Goal: Communication & Community: Answer question/provide support

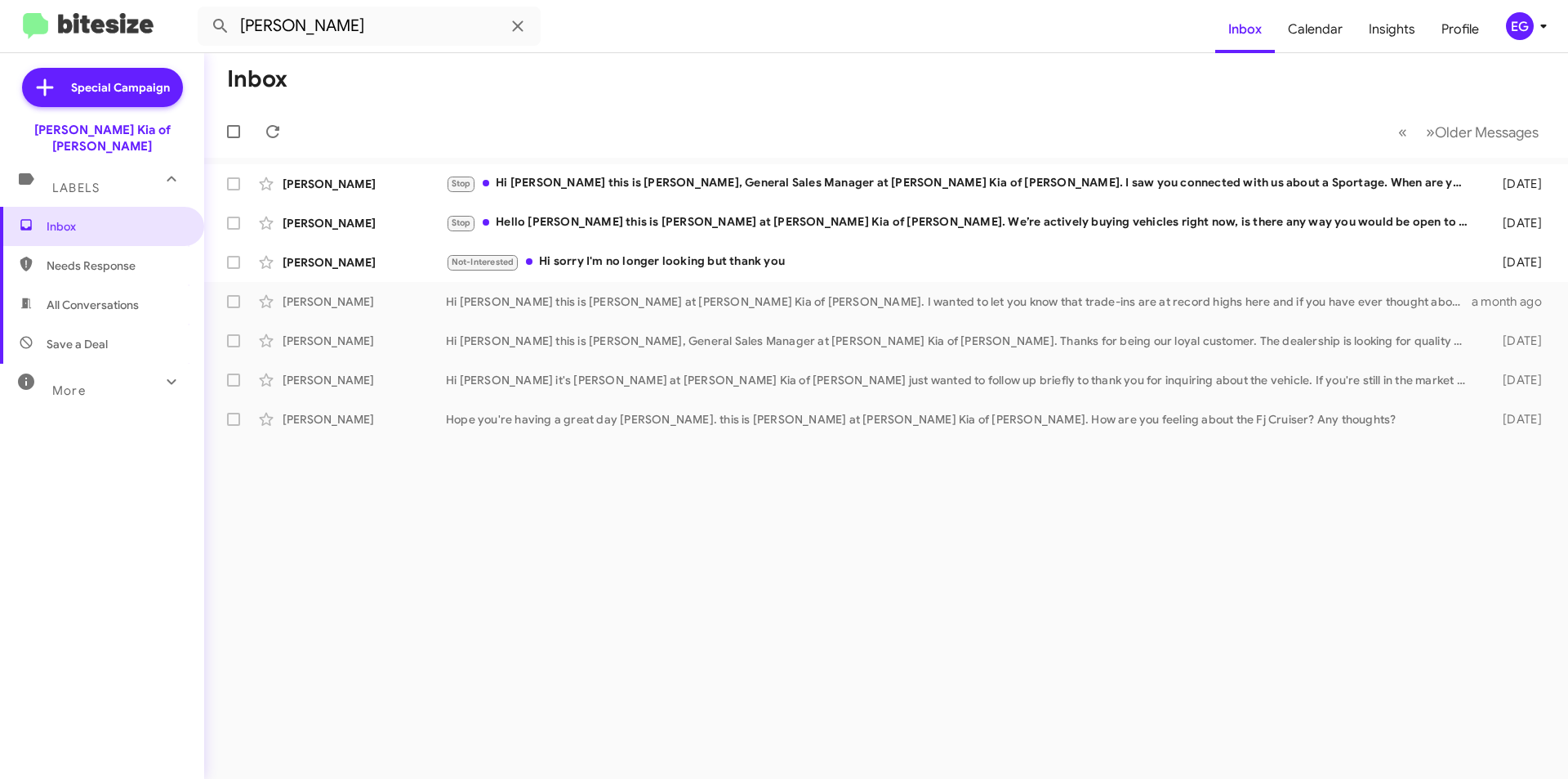
click at [76, 181] on span "Labels" at bounding box center [76, 188] width 47 height 15
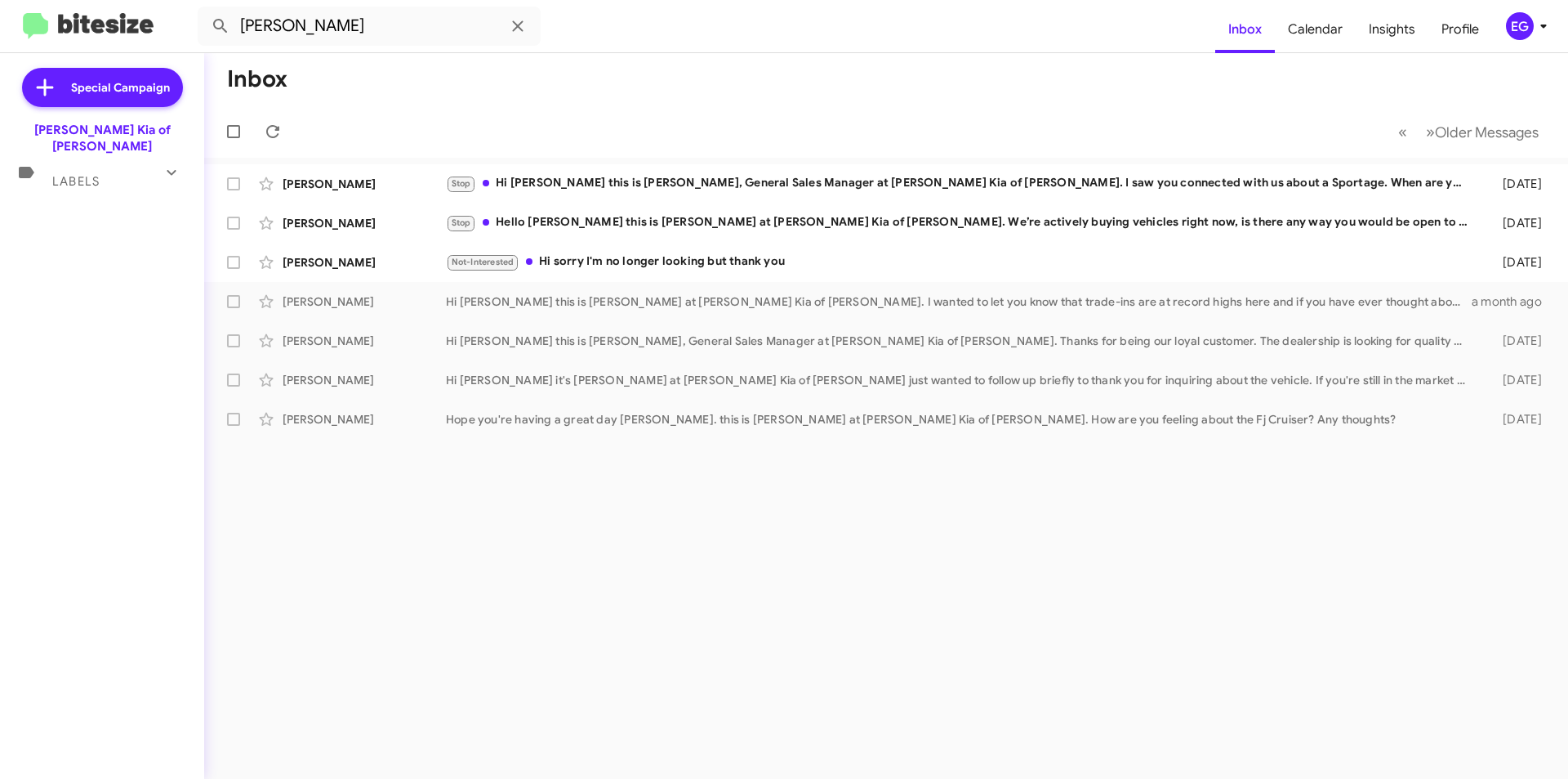
click at [129, 166] on div "Labels" at bounding box center [85, 174] width 145 height 30
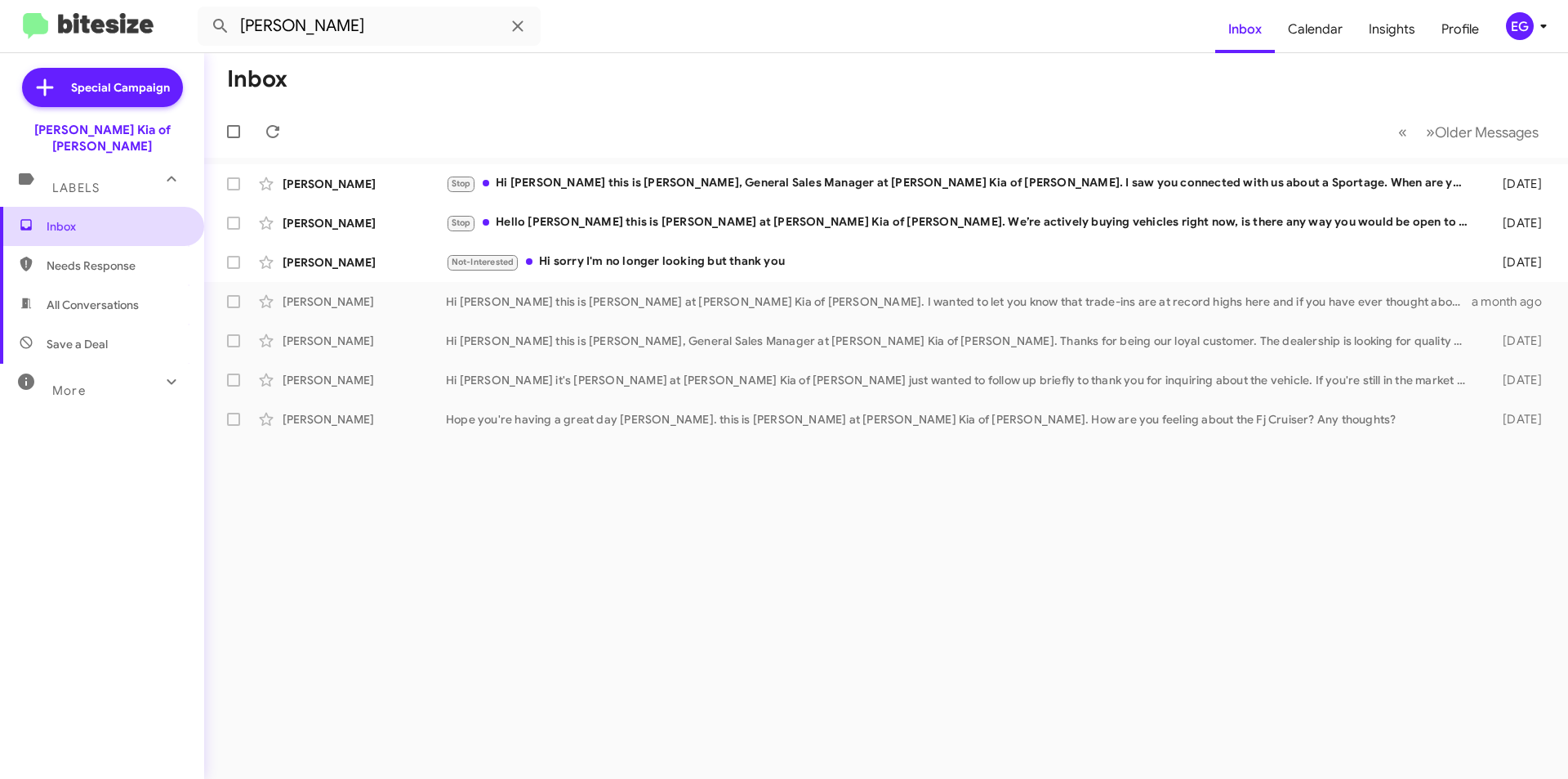
click at [117, 218] on span "Inbox" at bounding box center [116, 226] width 139 height 16
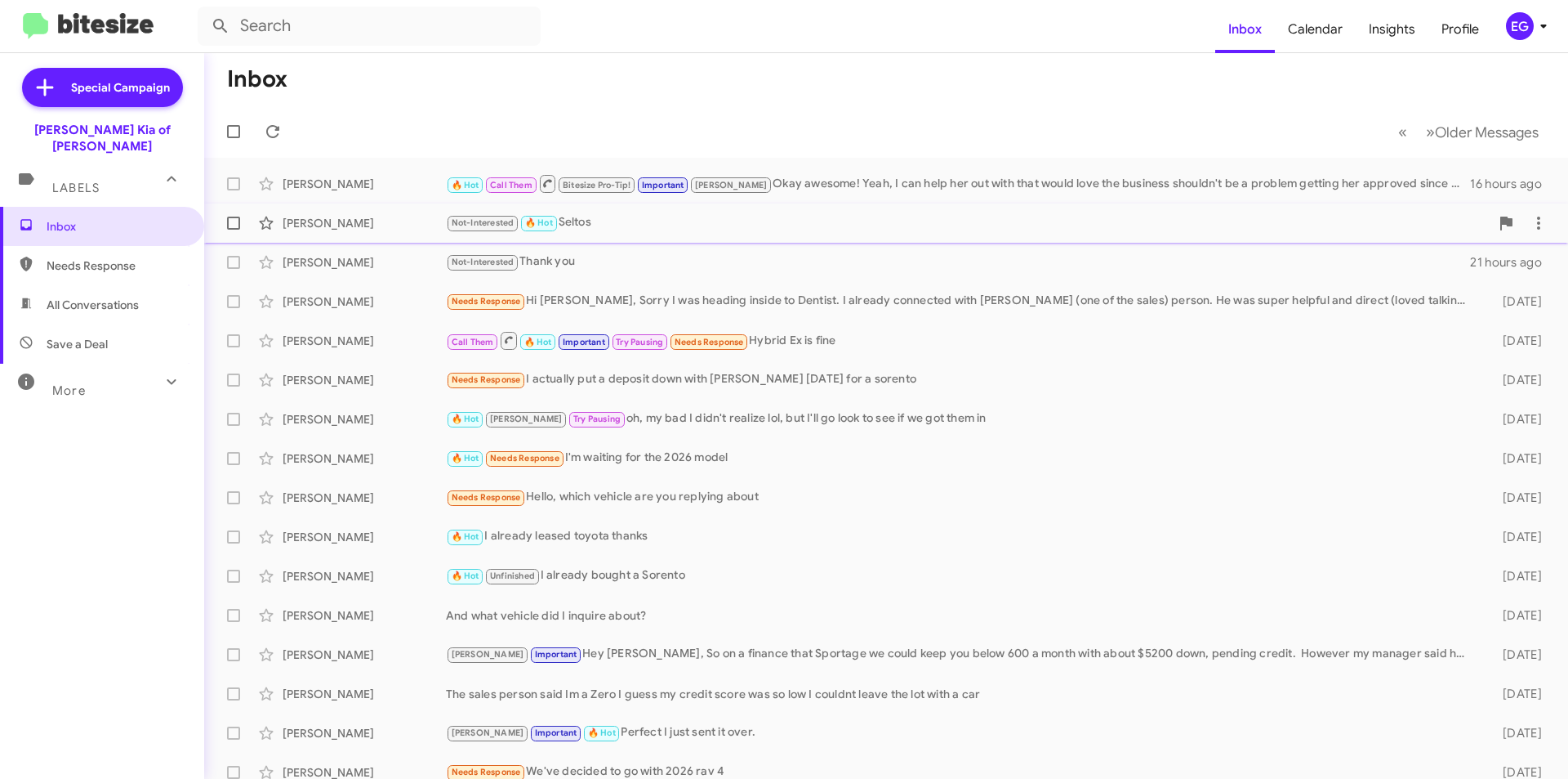
click at [809, 223] on div "Not-Interested 🔥 Hot Seltos" at bounding box center [967, 223] width 1044 height 19
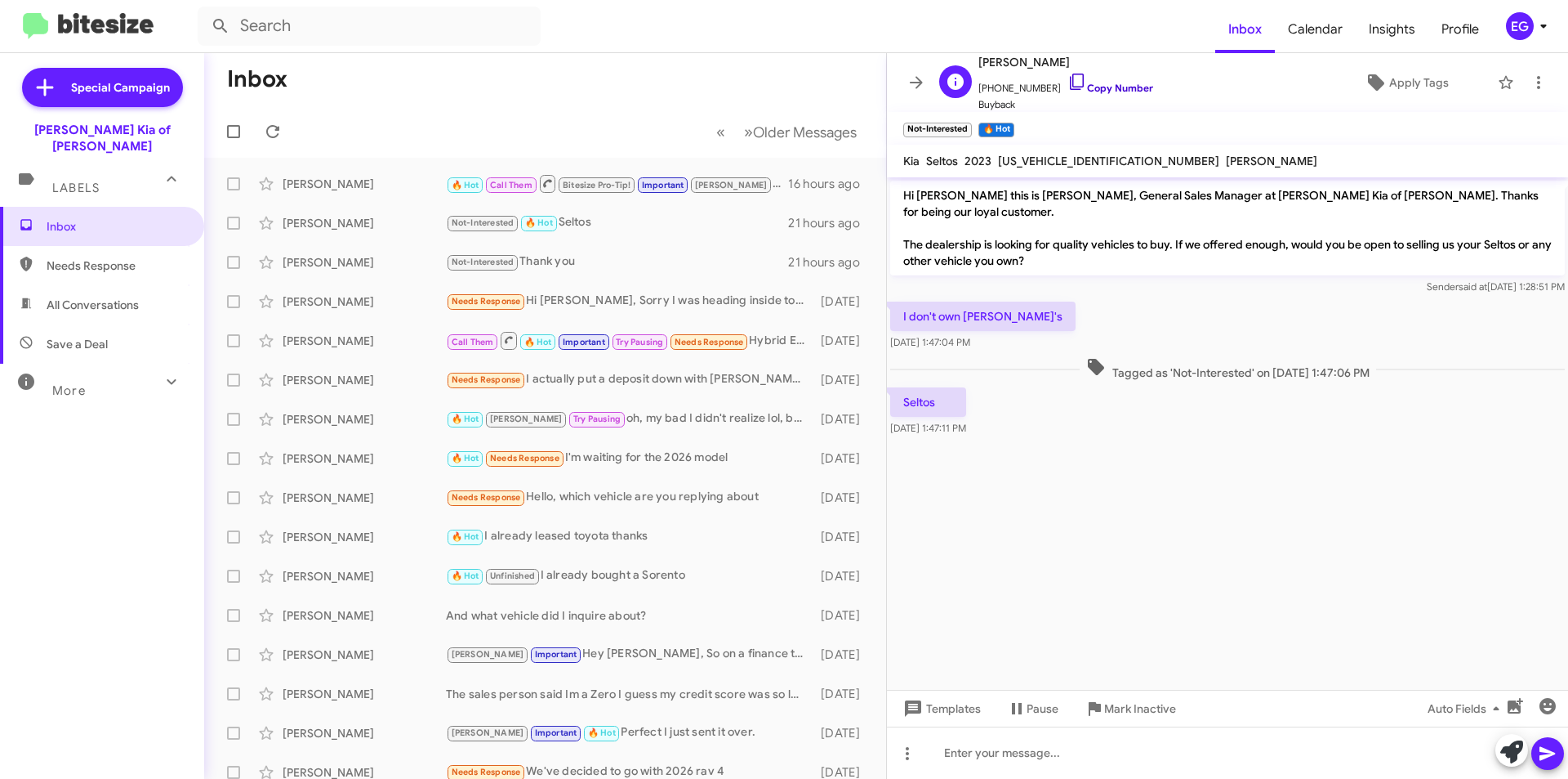
click at [1068, 80] on icon at bounding box center [1078, 82] width 20 height 20
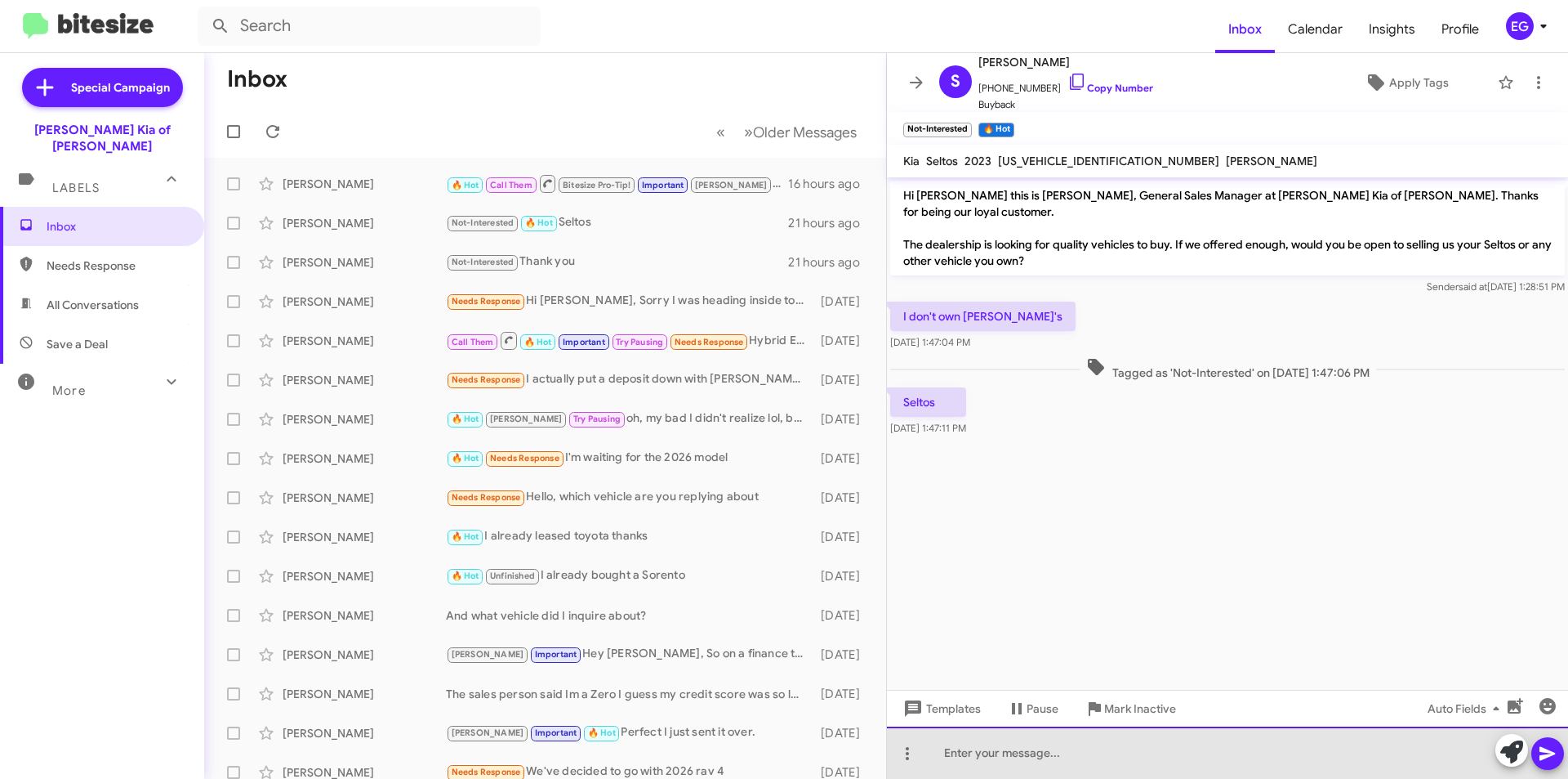
click at [1039, 750] on div at bounding box center [1227, 753] width 681 height 52
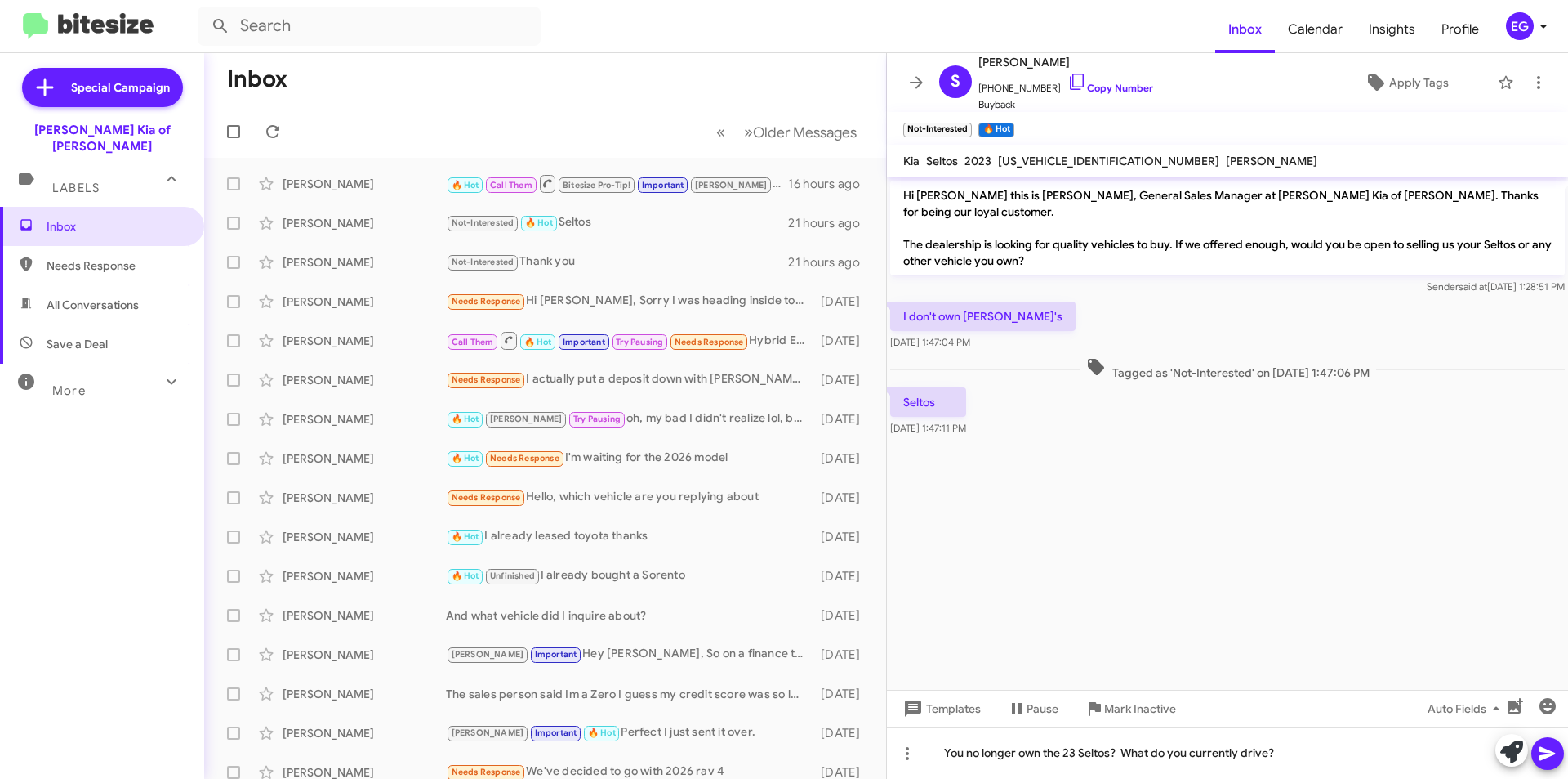
click at [1541, 750] on icon at bounding box center [1547, 753] width 15 height 14
click at [593, 255] on div "Not-Interested Thank you" at bounding box center [626, 262] width 362 height 19
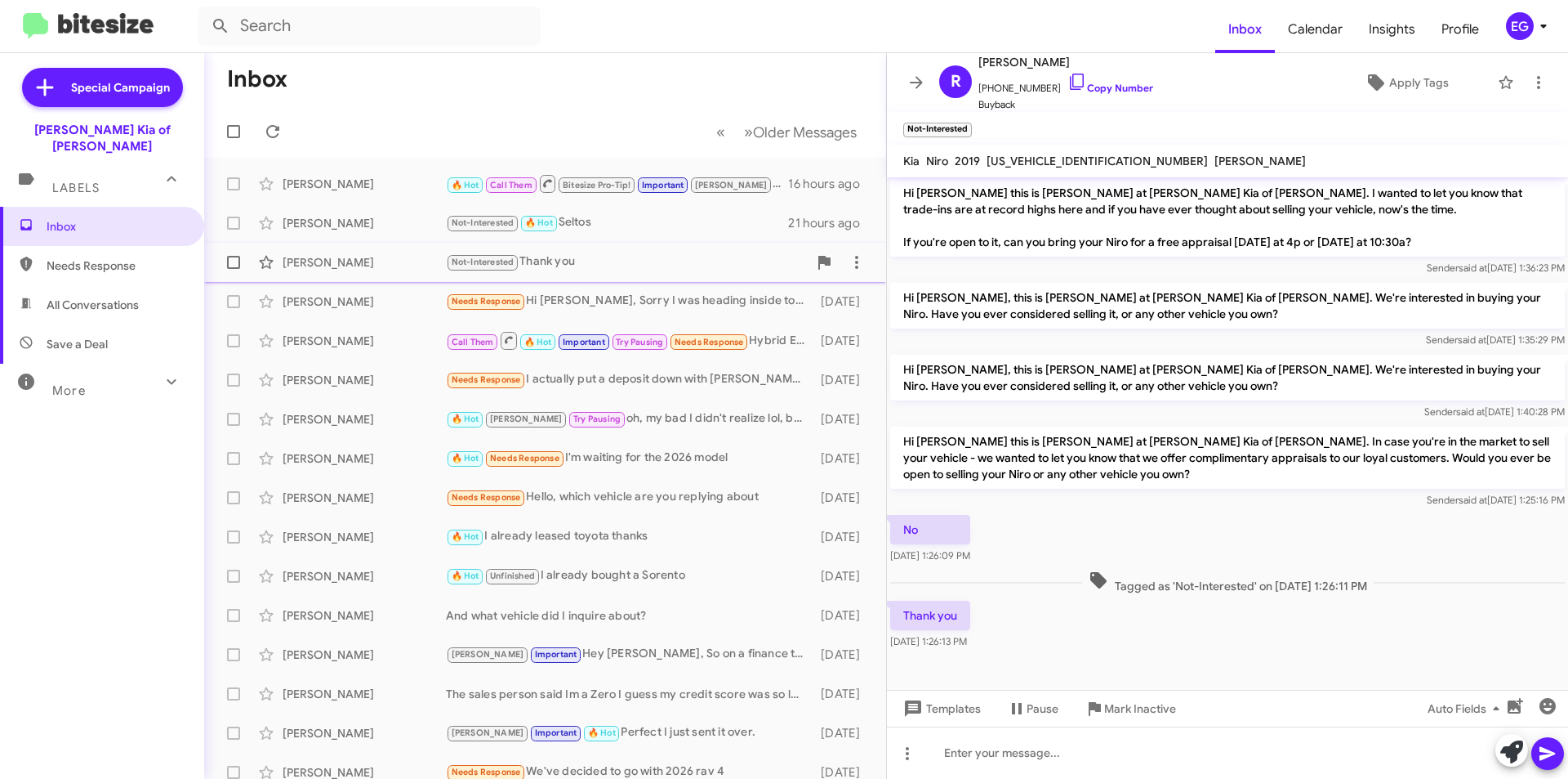
click at [588, 256] on div "Not-Interested Thank you" at bounding box center [626, 262] width 362 height 19
click at [592, 288] on div "[PERSON_NAME] Needs Response Hi [PERSON_NAME], Sorry I was heading inside to De…" at bounding box center [544, 302] width 655 height 33
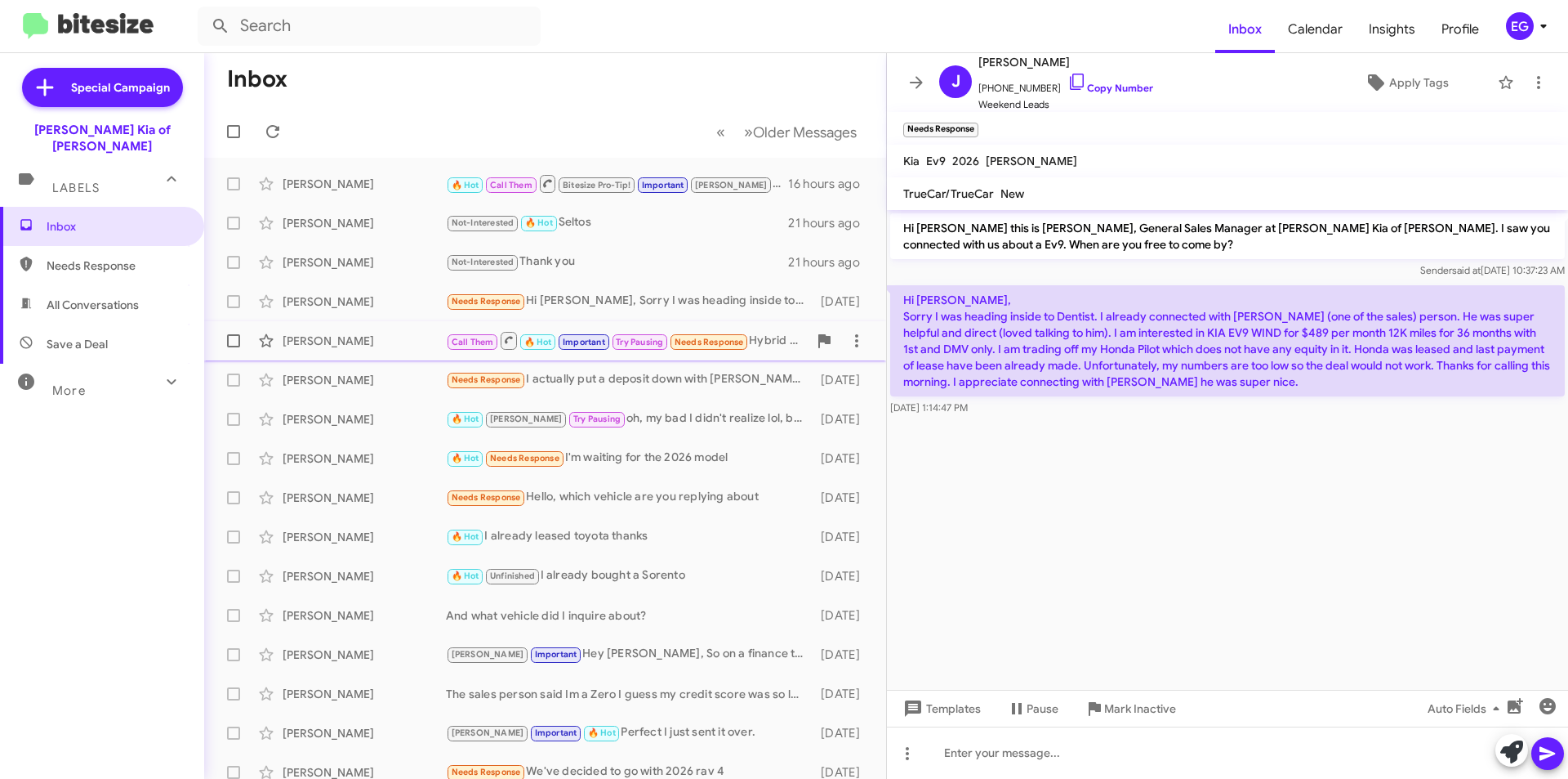
click at [628, 357] on div "[PERSON_NAME] Call Them 🔥 Hot Important Try Pausing Needs Response Hybrid Ex is…" at bounding box center [544, 341] width 655 height 33
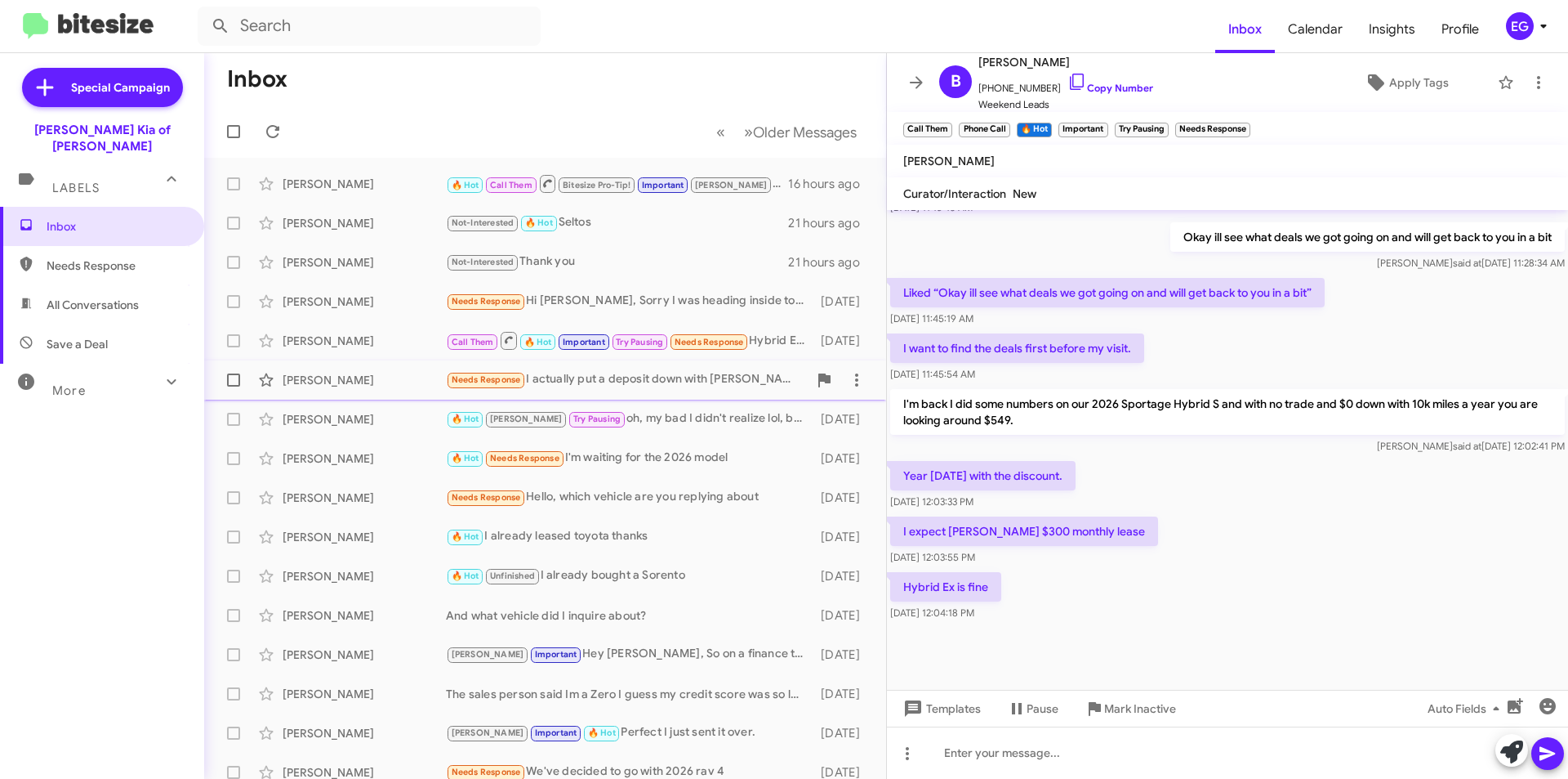
click at [702, 364] on div "[PERSON_NAME] Needs Response I actually put a deposit down with [PERSON_NAME] […" at bounding box center [544, 380] width 655 height 33
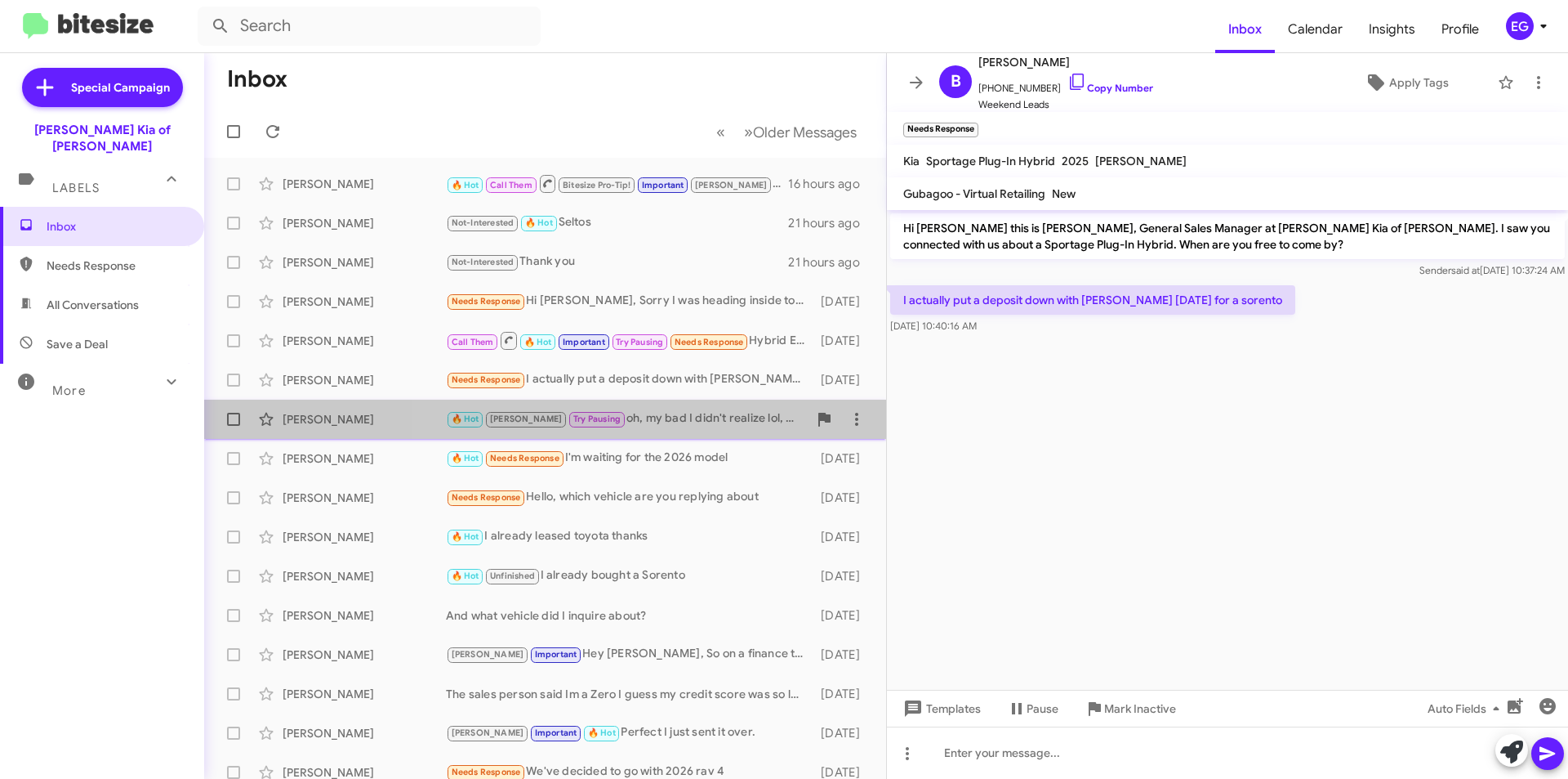
click at [650, 415] on div "🔥 Hot [PERSON_NAME] Try Pausing oh, my bad I didn't realize lol, but I'll go lo…" at bounding box center [626, 419] width 362 height 19
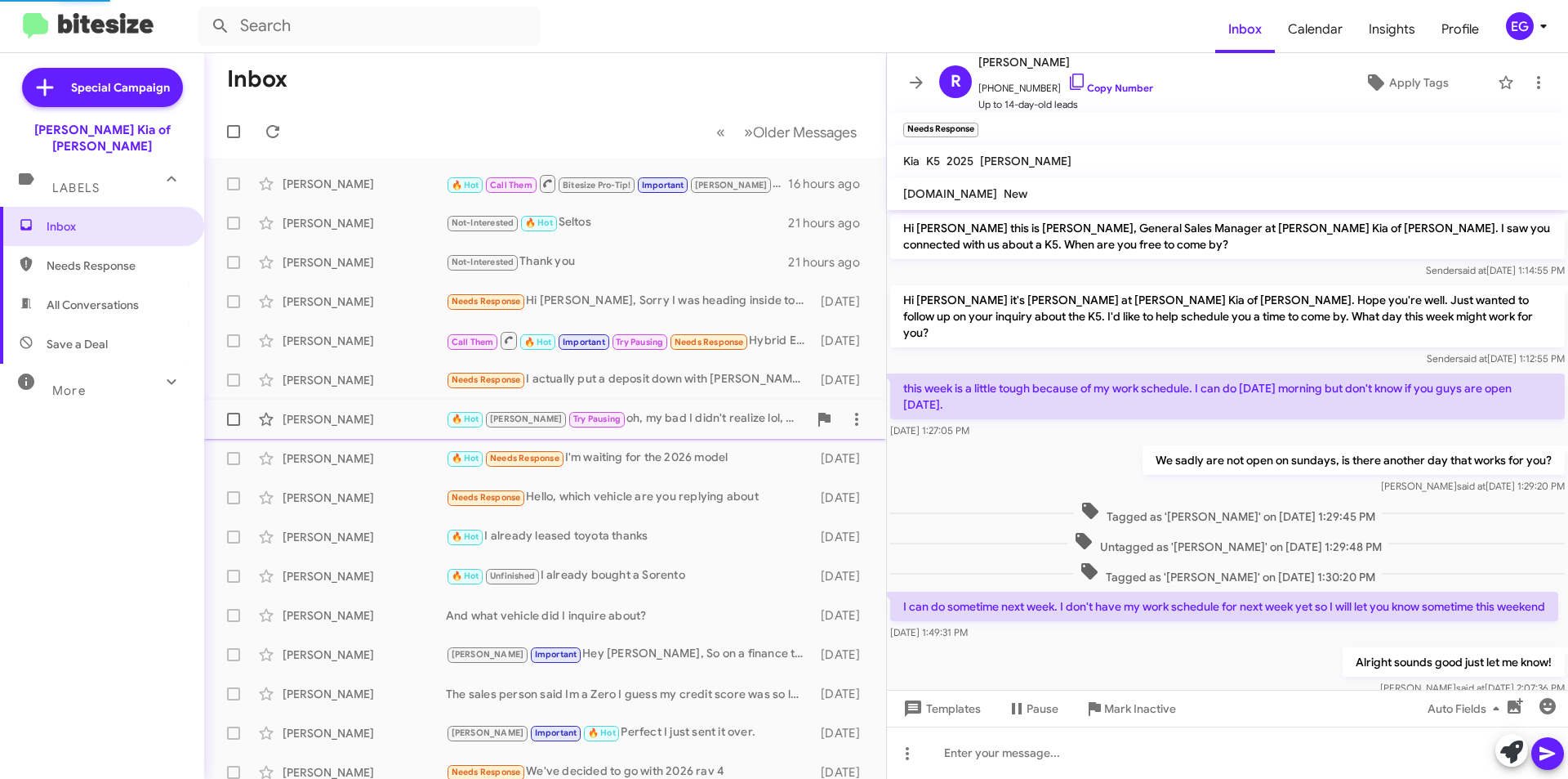
scroll to position [556, 0]
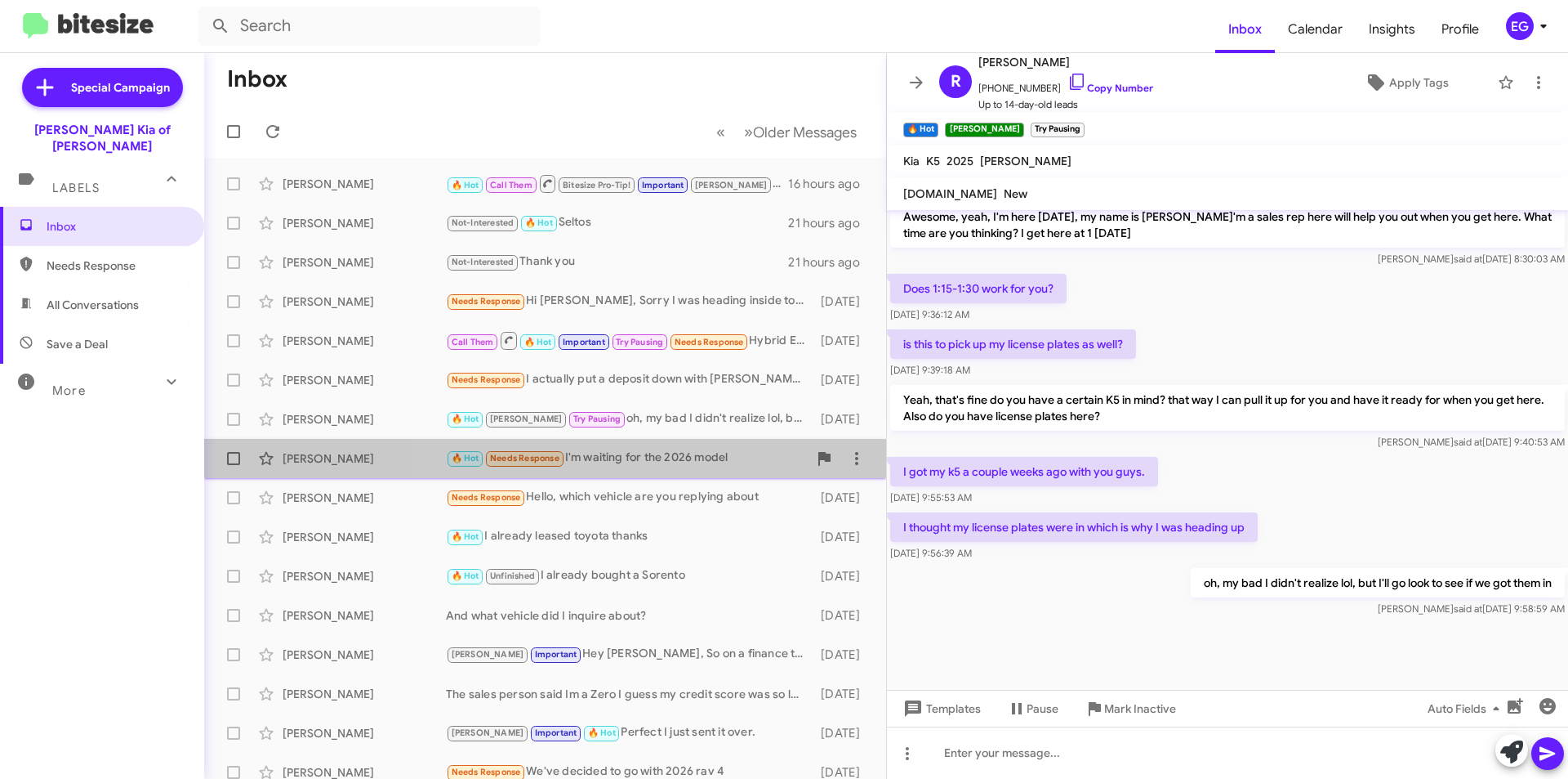
click at [645, 444] on div "[PERSON_NAME] 🔥 Hot Needs Response I'm waiting for the 2026 model [DATE]" at bounding box center [544, 459] width 655 height 33
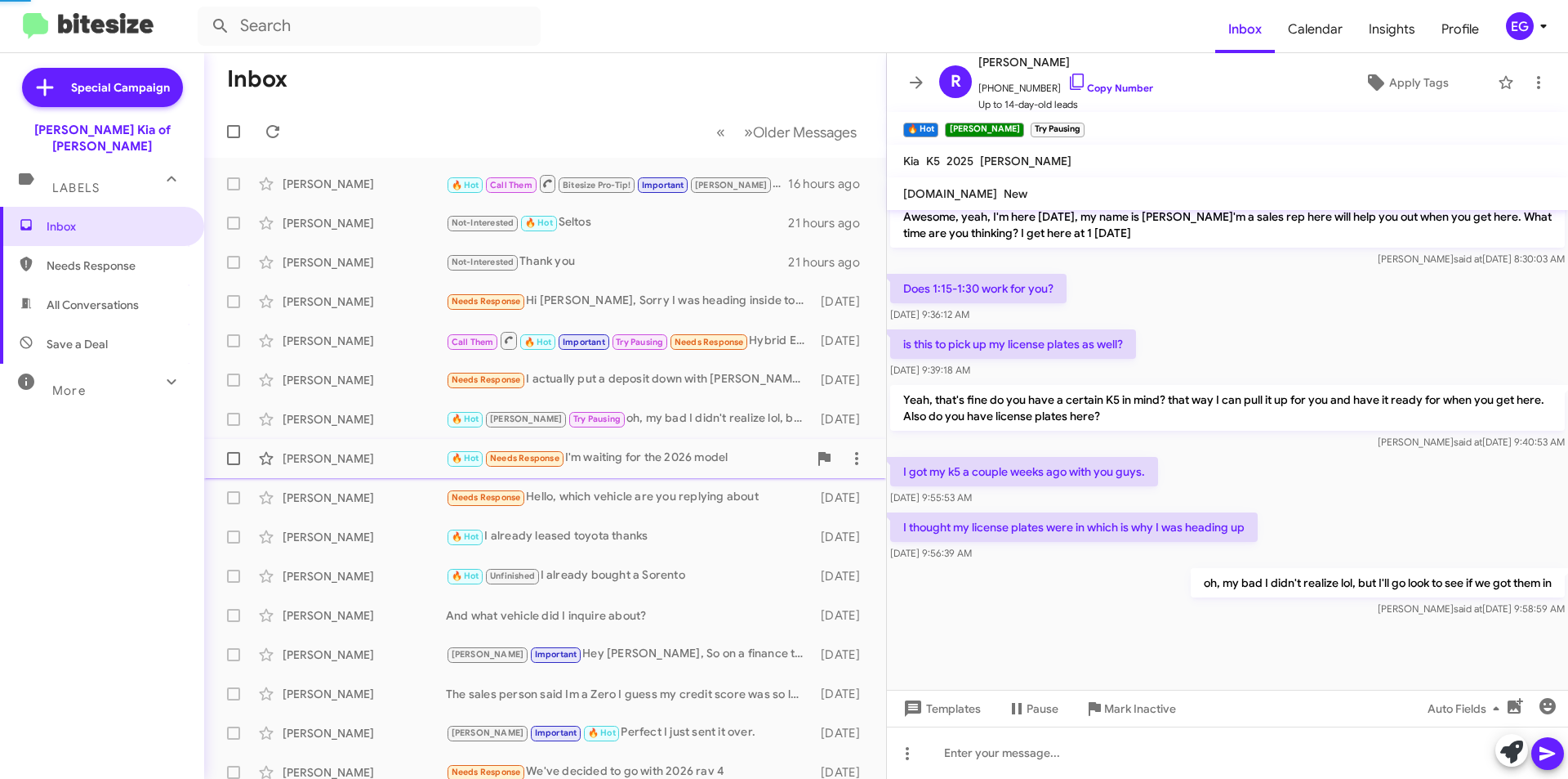
scroll to position [959, 0]
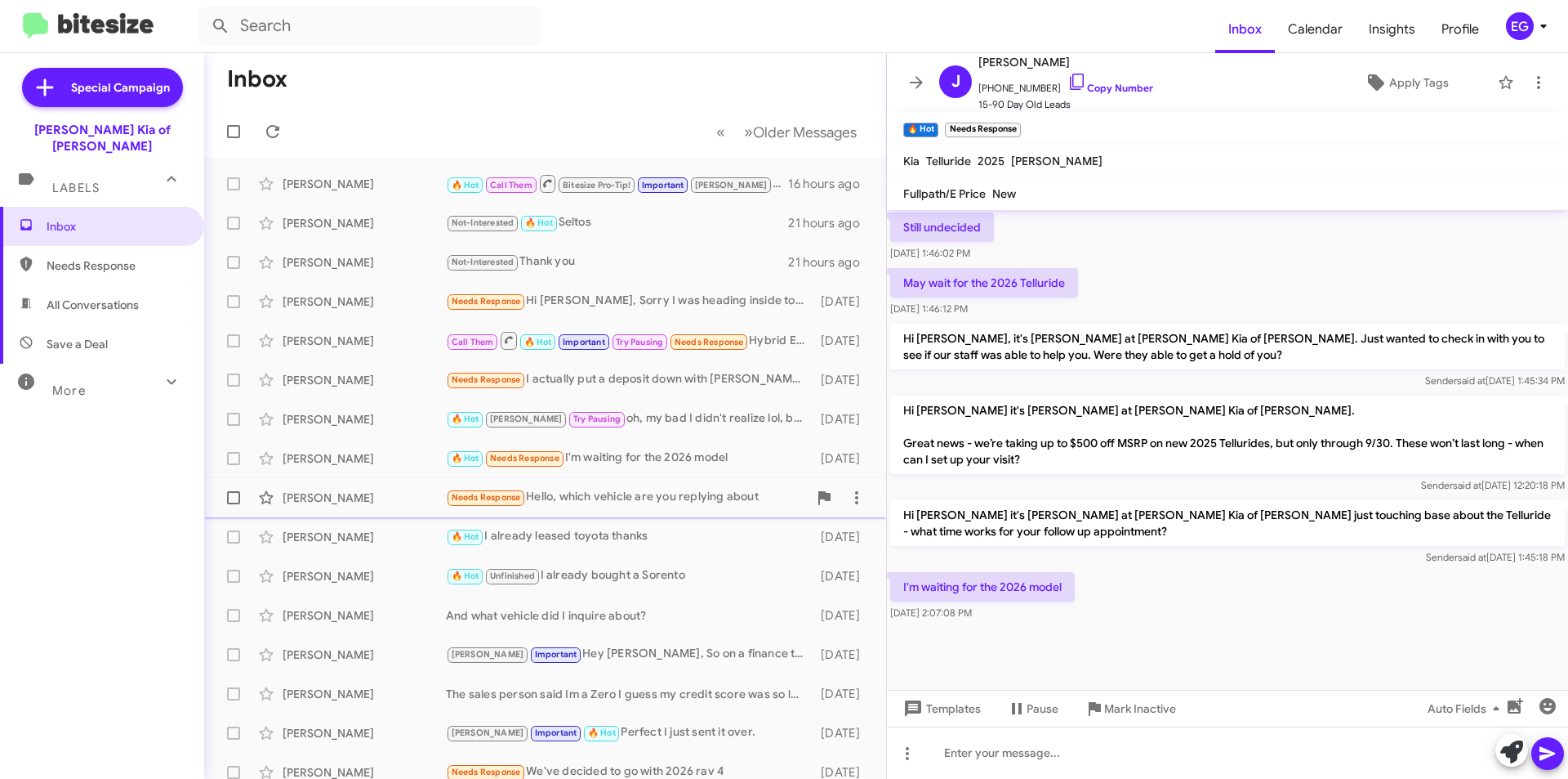
click at [344, 487] on div "[PERSON_NAME] Needs Response Hello, which vehicle are you replying about [DATE]" at bounding box center [544, 498] width 655 height 33
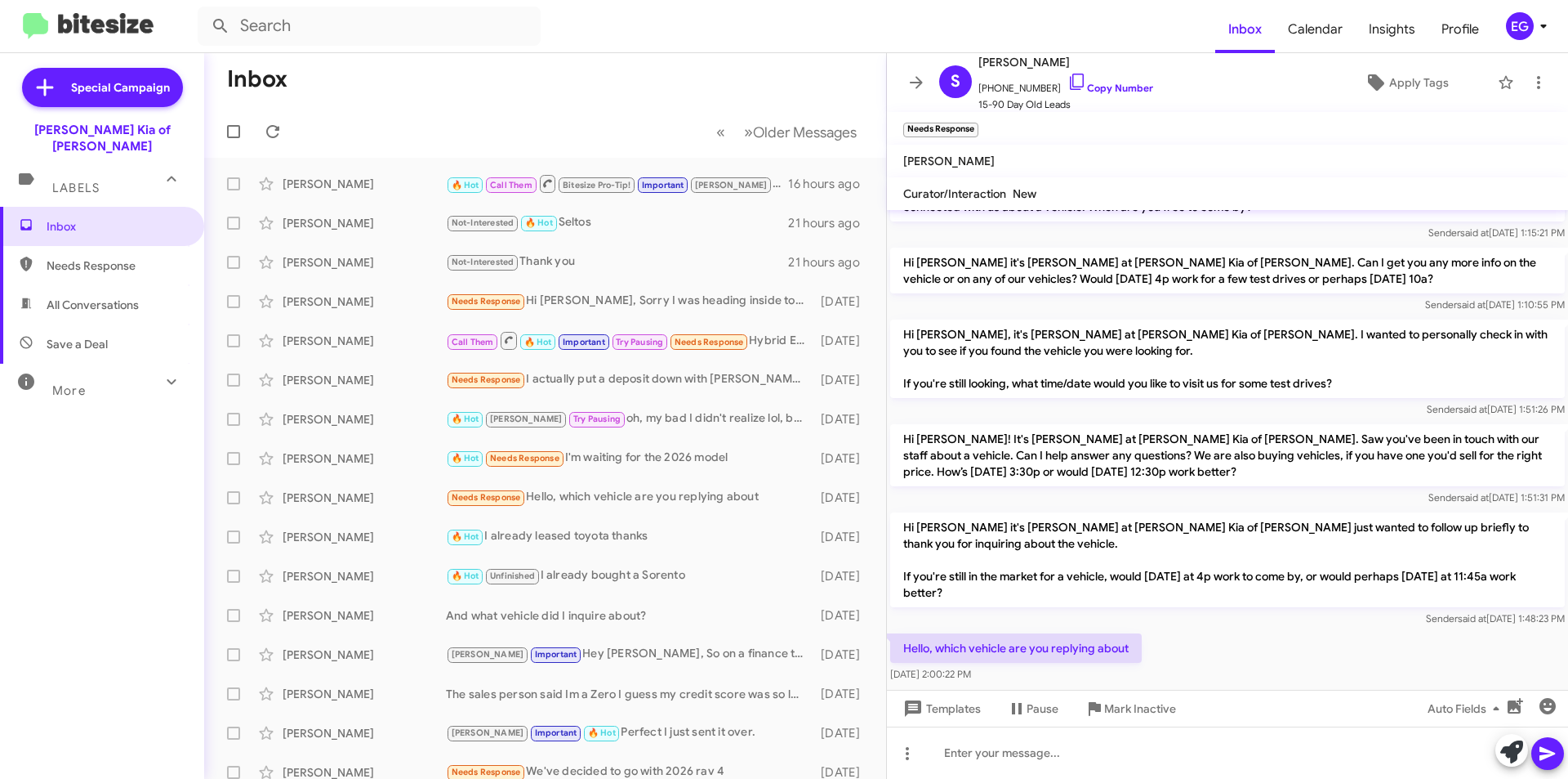
scroll to position [58, 0]
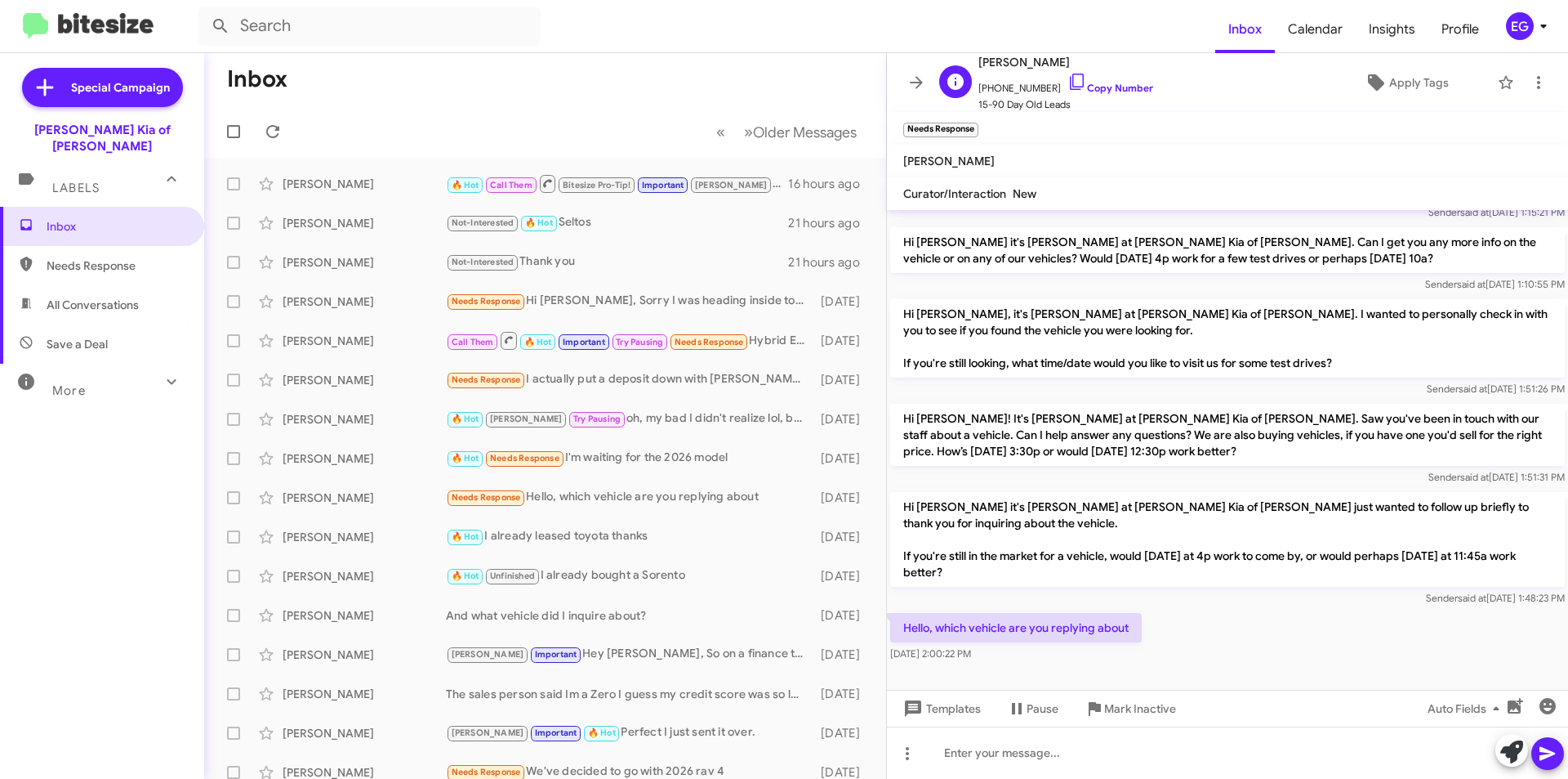
click at [1129, 79] on span "[PHONE_NUMBER] Copy Number" at bounding box center [1066, 84] width 175 height 25
click at [1095, 83] on link "Copy Number" at bounding box center [1110, 88] width 86 height 12
click at [336, 530] on div "[PERSON_NAME]" at bounding box center [364, 537] width 163 height 16
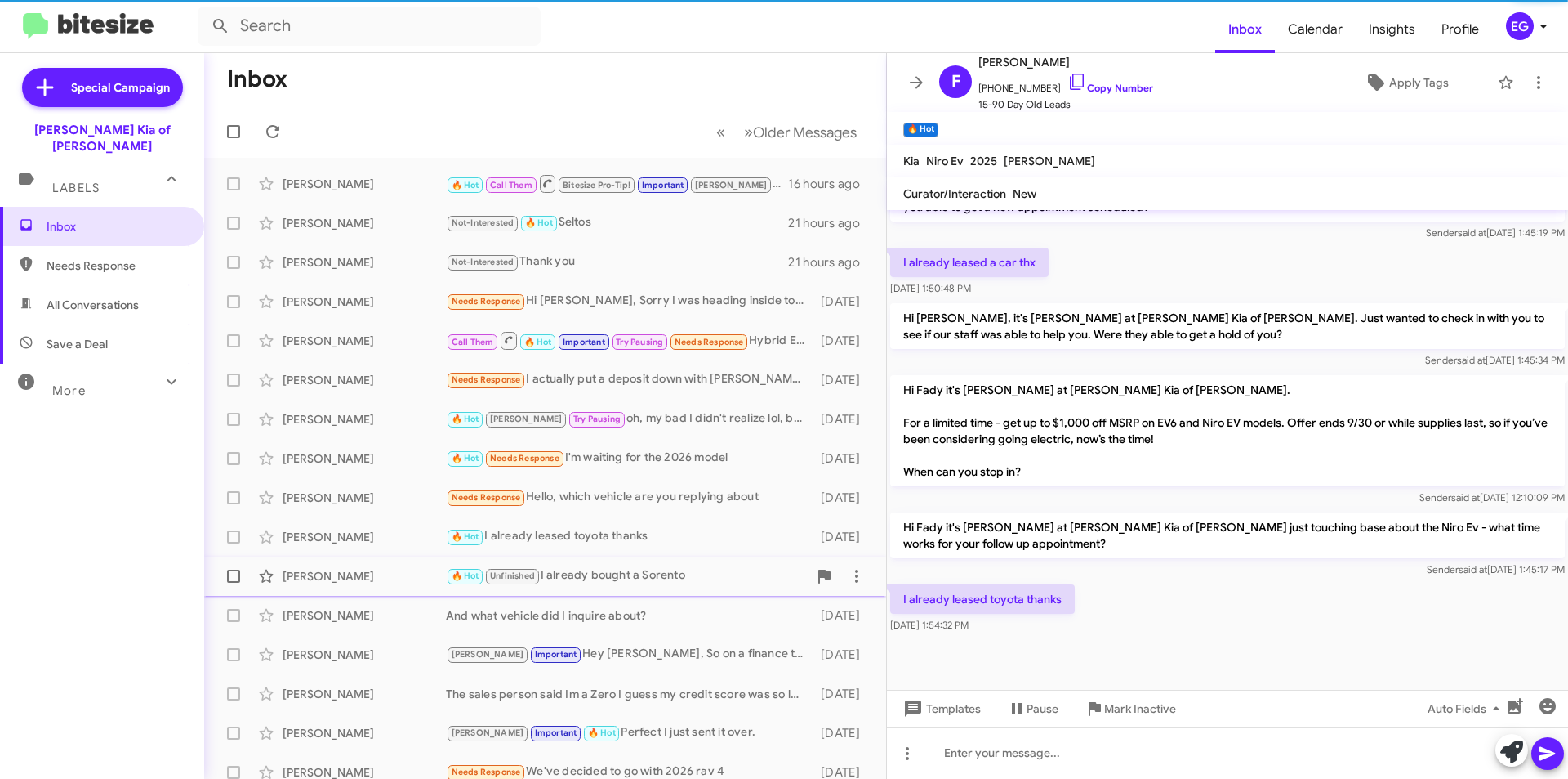
click at [360, 570] on div "[PERSON_NAME]" at bounding box center [364, 576] width 163 height 16
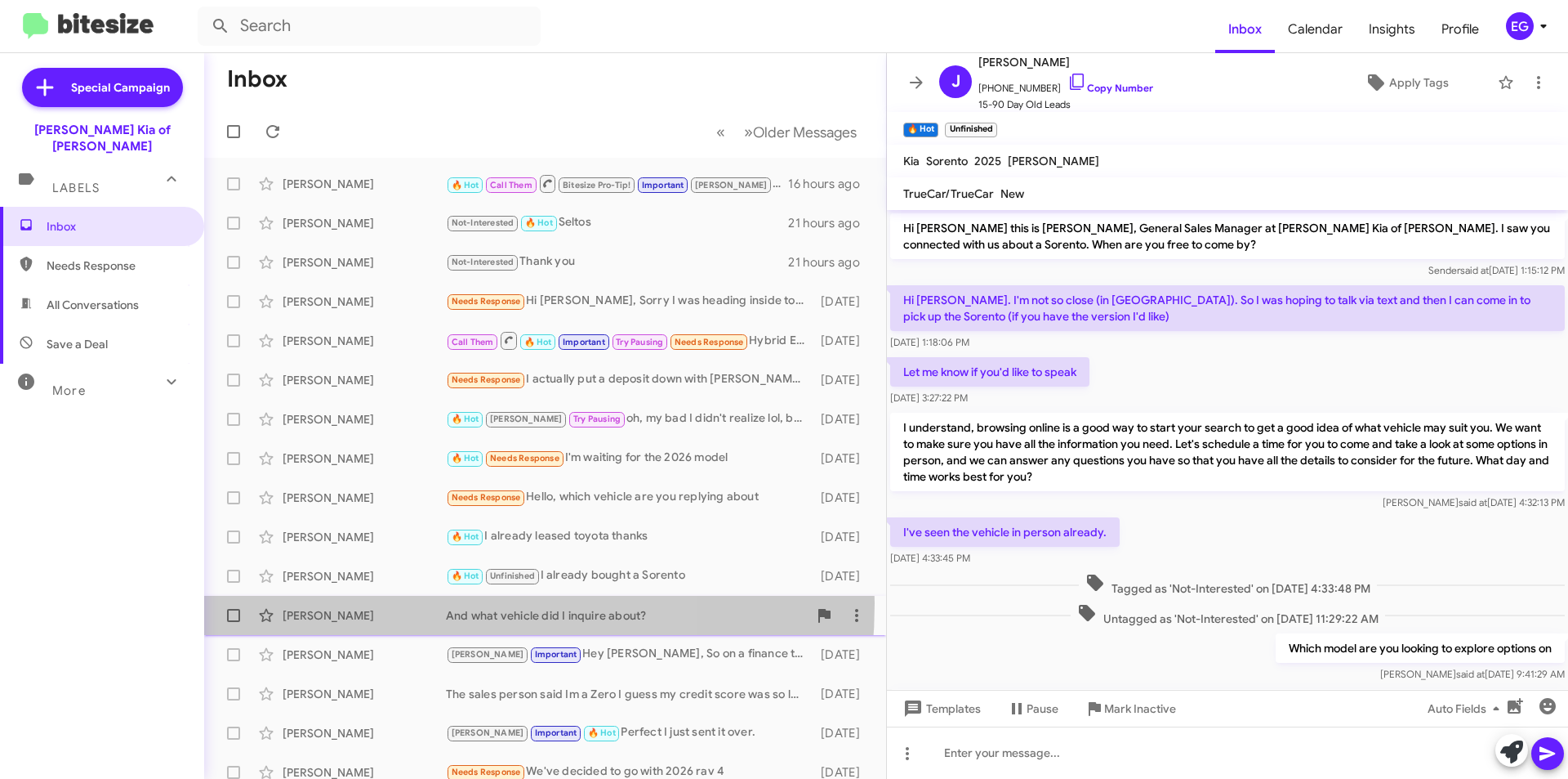
click at [371, 603] on div "[PERSON_NAME] And what vehicle did I inquire about? [DATE]" at bounding box center [544, 616] width 655 height 33
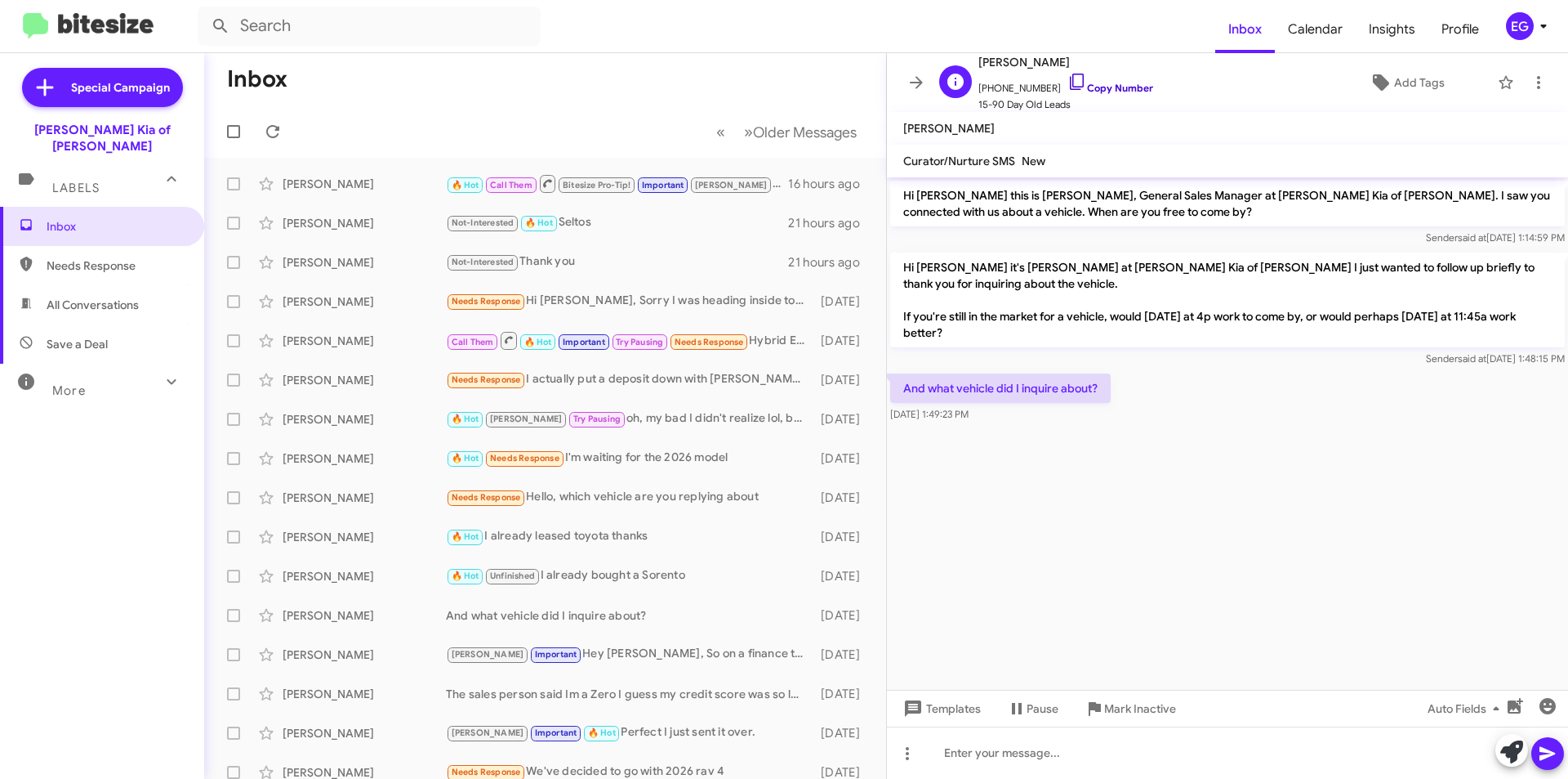
click at [1124, 89] on link "Copy Number" at bounding box center [1110, 88] width 86 height 12
click at [948, 739] on div at bounding box center [1227, 753] width 681 height 52
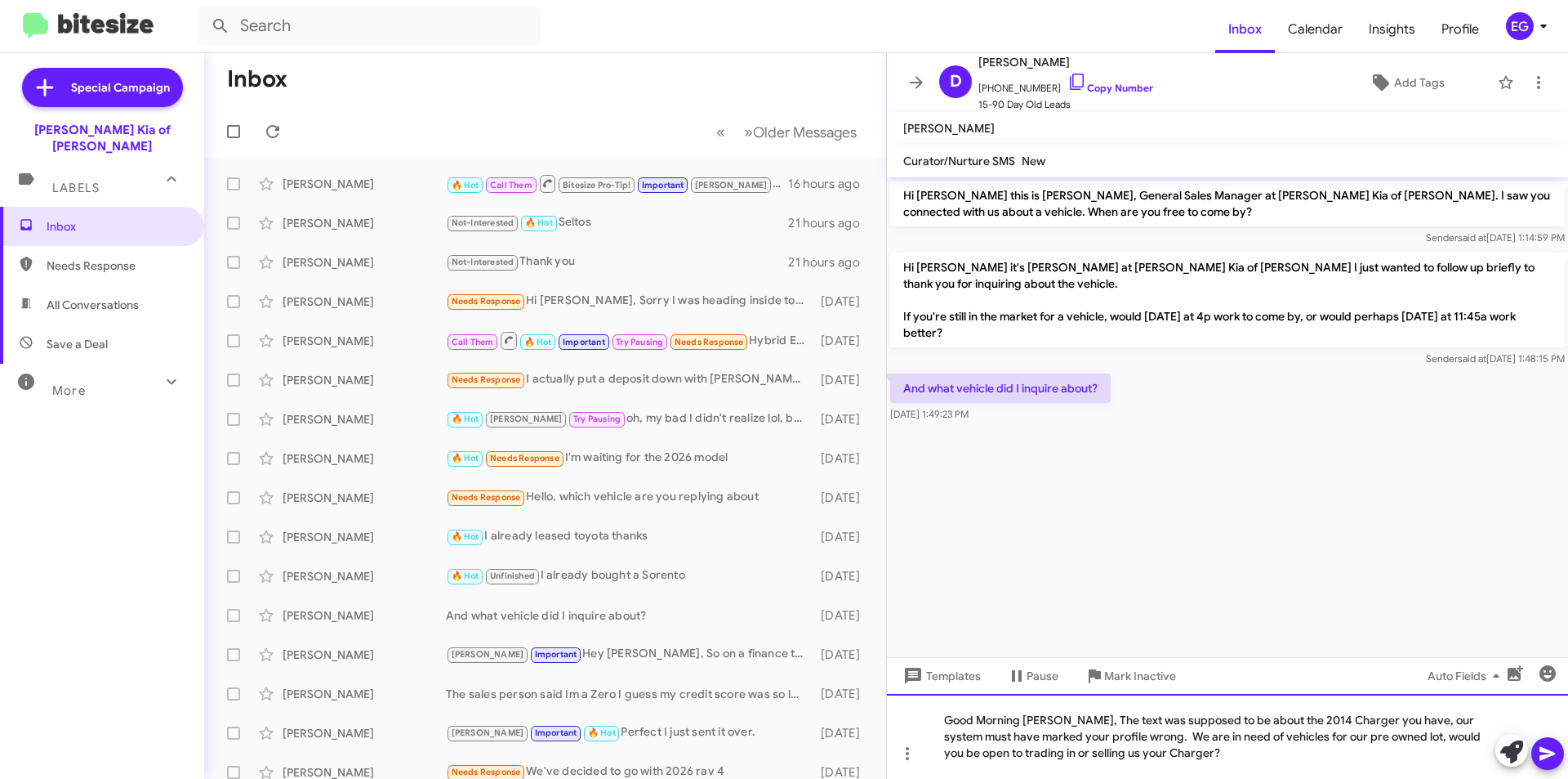
click at [940, 755] on div "Good Morning [PERSON_NAME], The text was supposed to be about the 2014 Charger …" at bounding box center [1227, 736] width 681 height 85
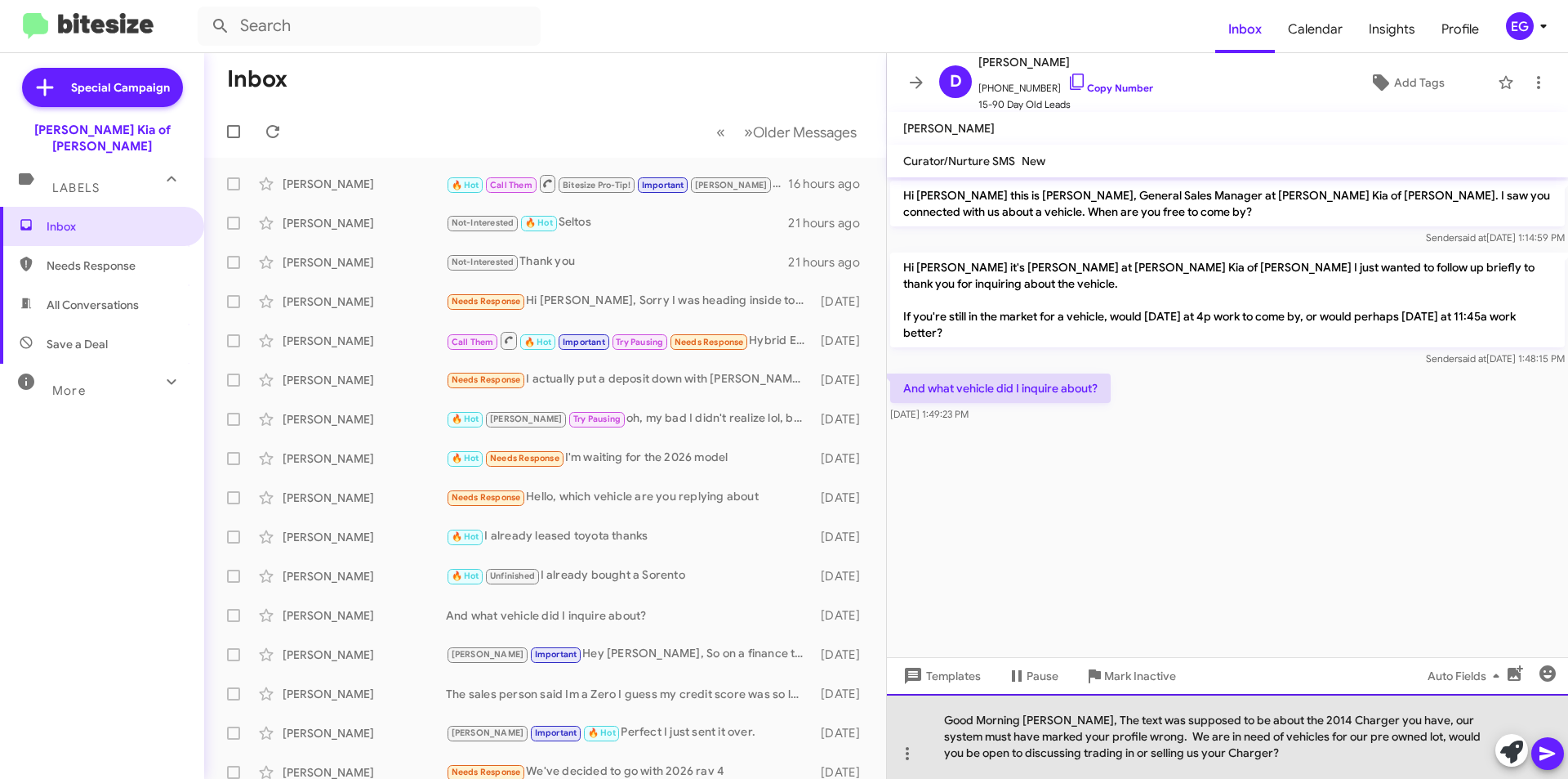
click at [1250, 748] on div "Good Morning [PERSON_NAME], The text was supposed to be about the 2014 Charger …" at bounding box center [1227, 736] width 681 height 85
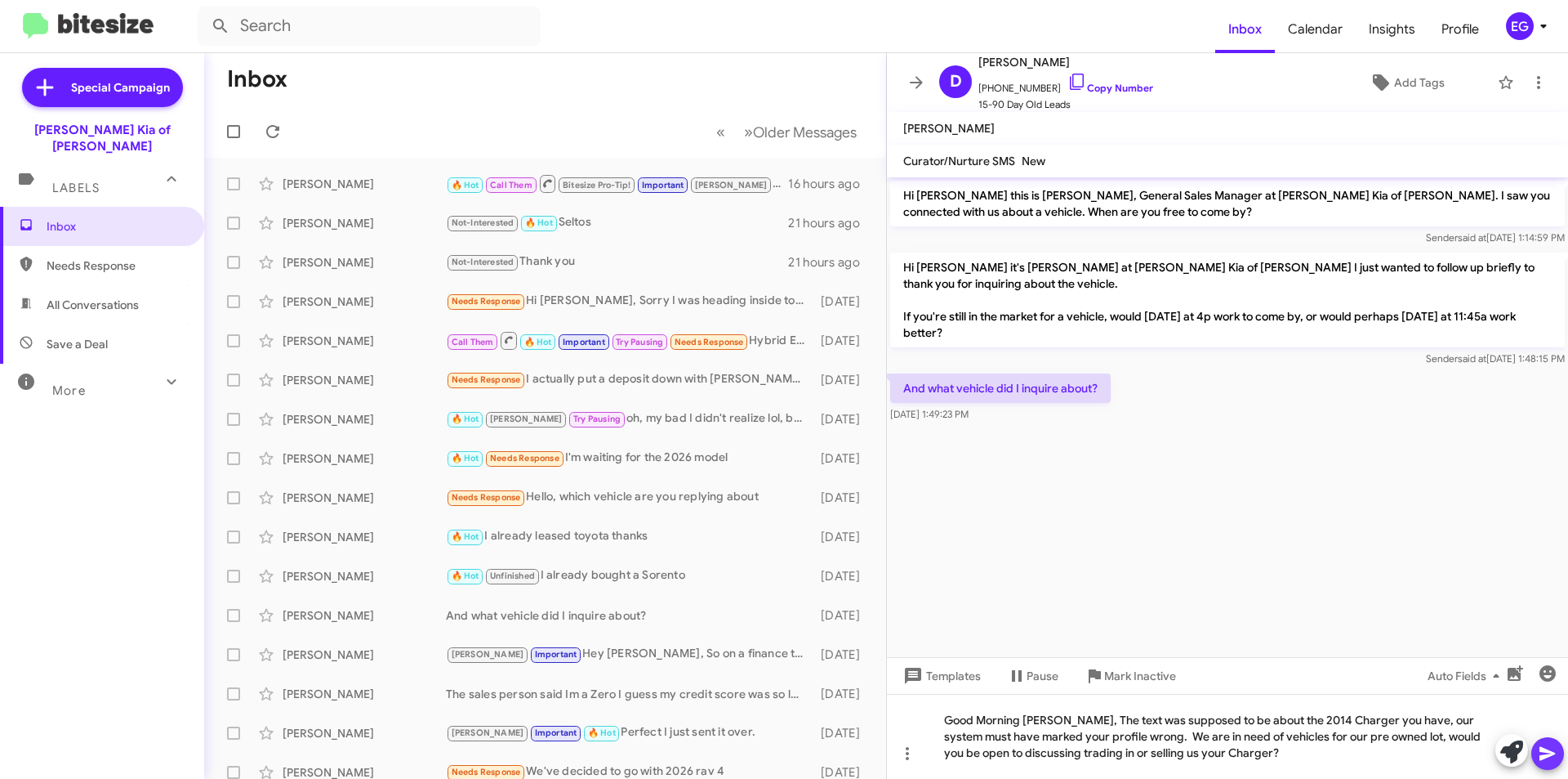
click at [1544, 751] on icon at bounding box center [1547, 753] width 15 height 14
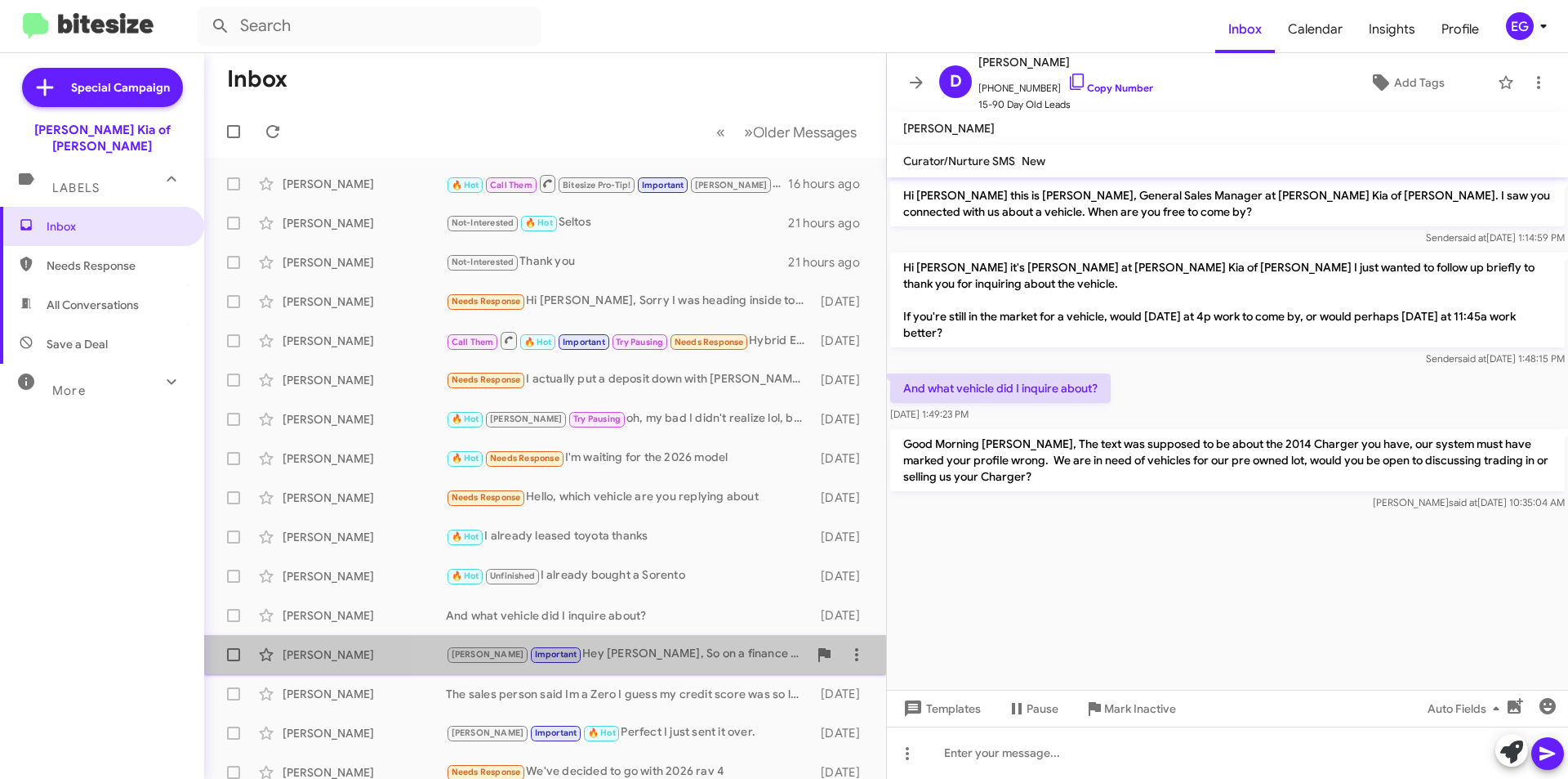
click at [645, 650] on div "[PERSON_NAME] Important Hey [PERSON_NAME], So on a finance that Sportage we cou…" at bounding box center [626, 654] width 362 height 19
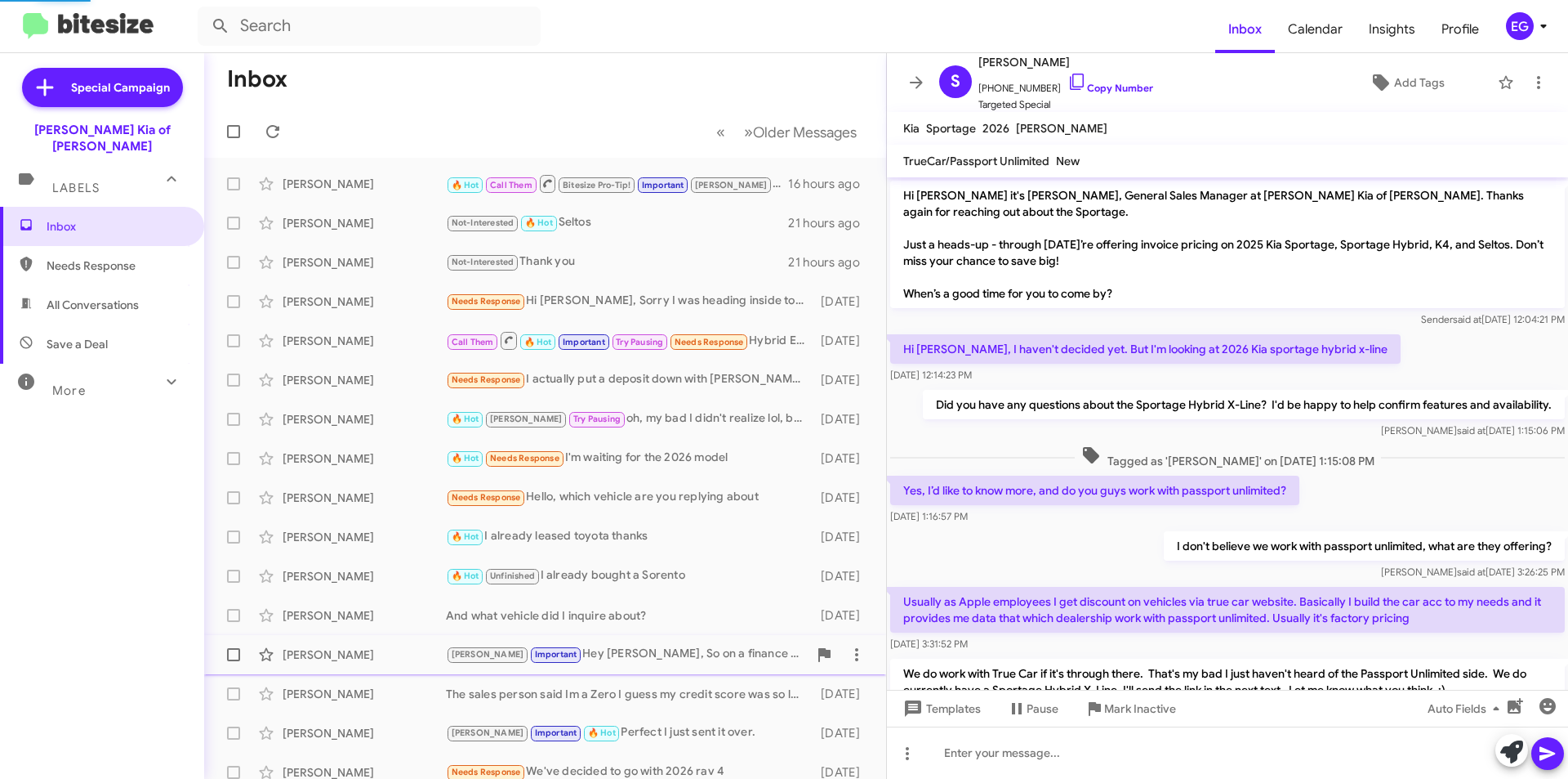
scroll to position [282, 0]
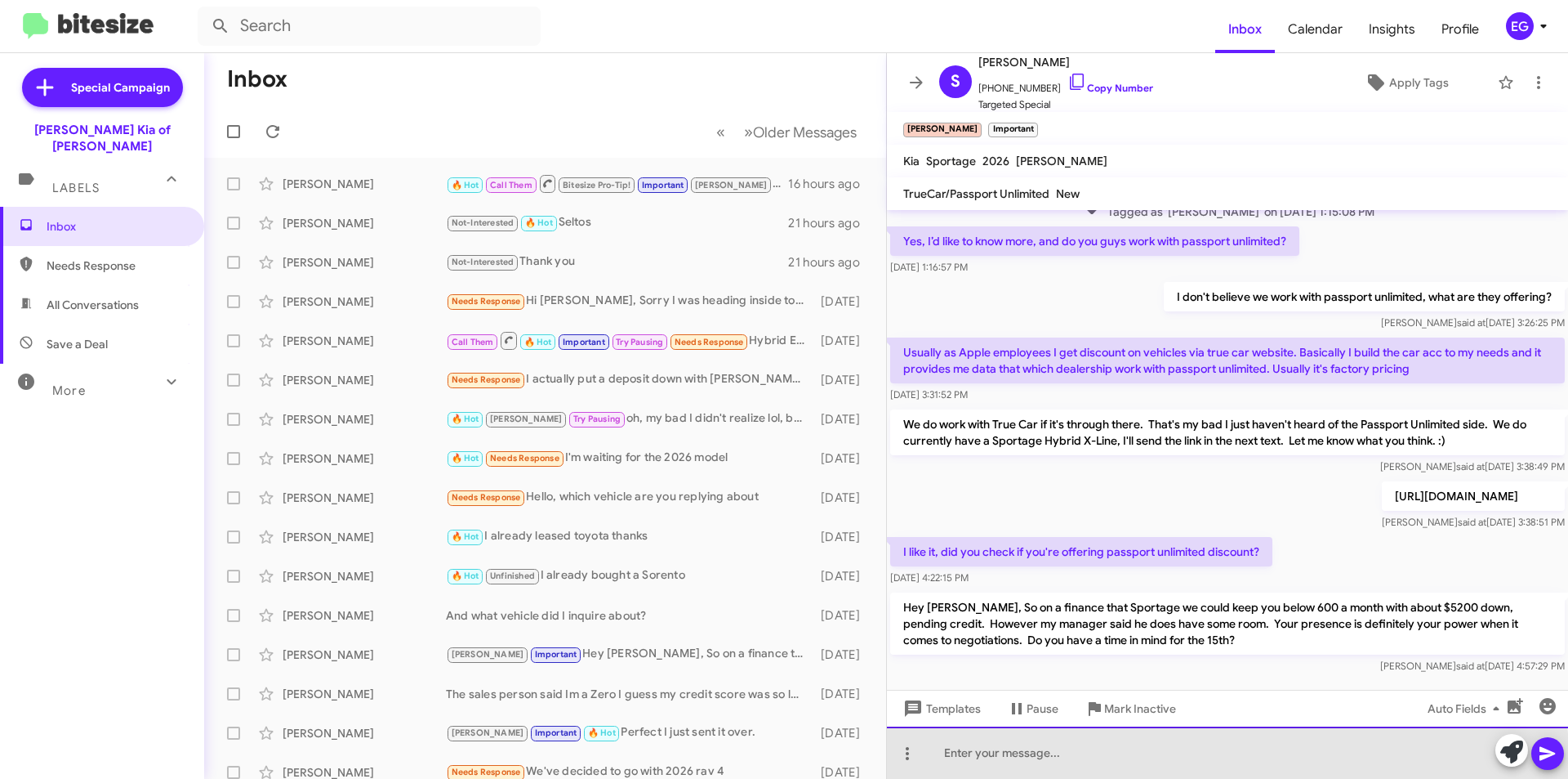
click at [1011, 763] on div at bounding box center [1227, 753] width 681 height 52
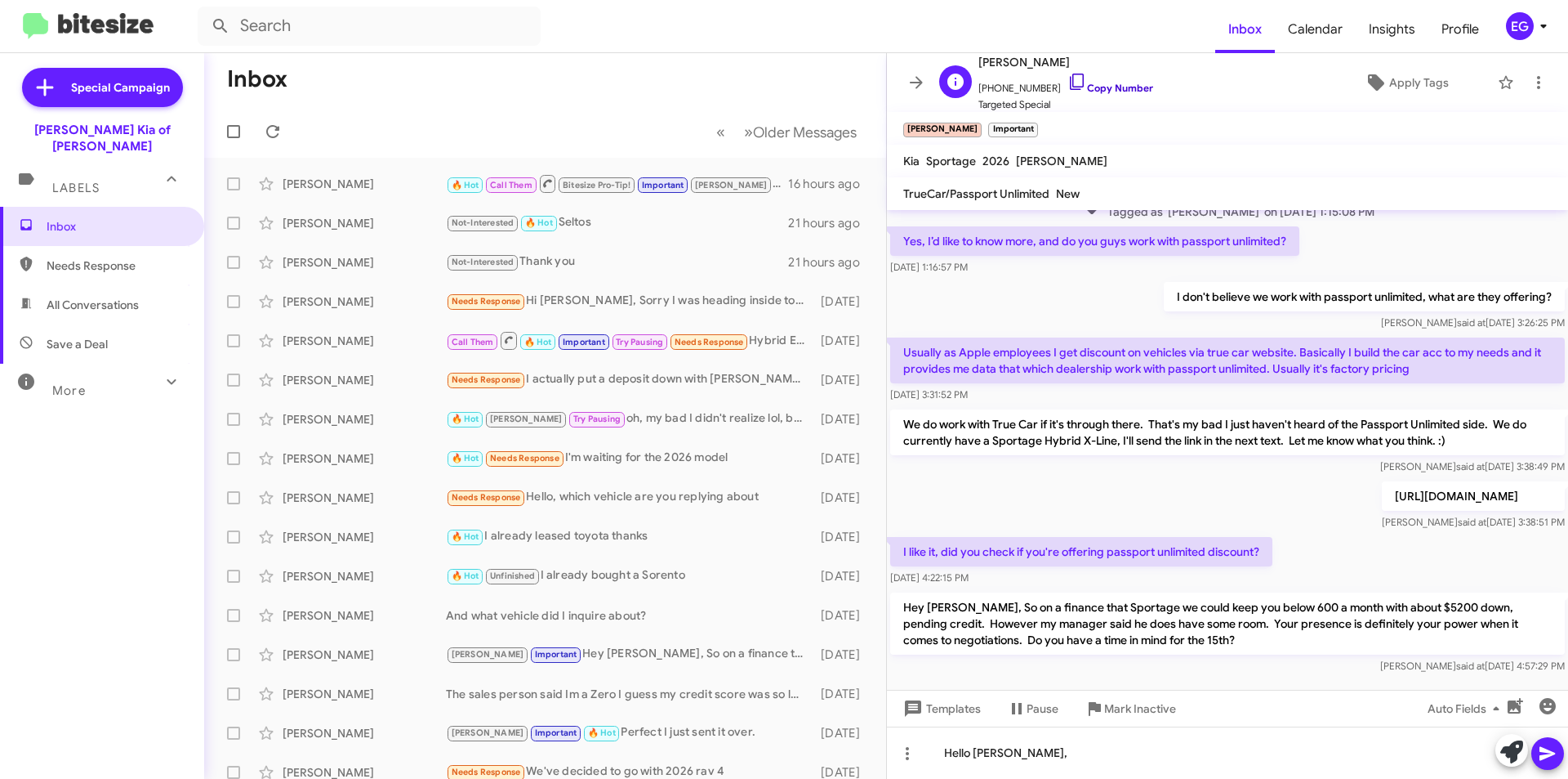
click at [1099, 88] on link "Copy Number" at bounding box center [1110, 88] width 86 height 12
click at [1124, 755] on div "Hello [PERSON_NAME]," at bounding box center [1227, 753] width 681 height 52
click at [1544, 750] on icon at bounding box center [1547, 753] width 15 height 14
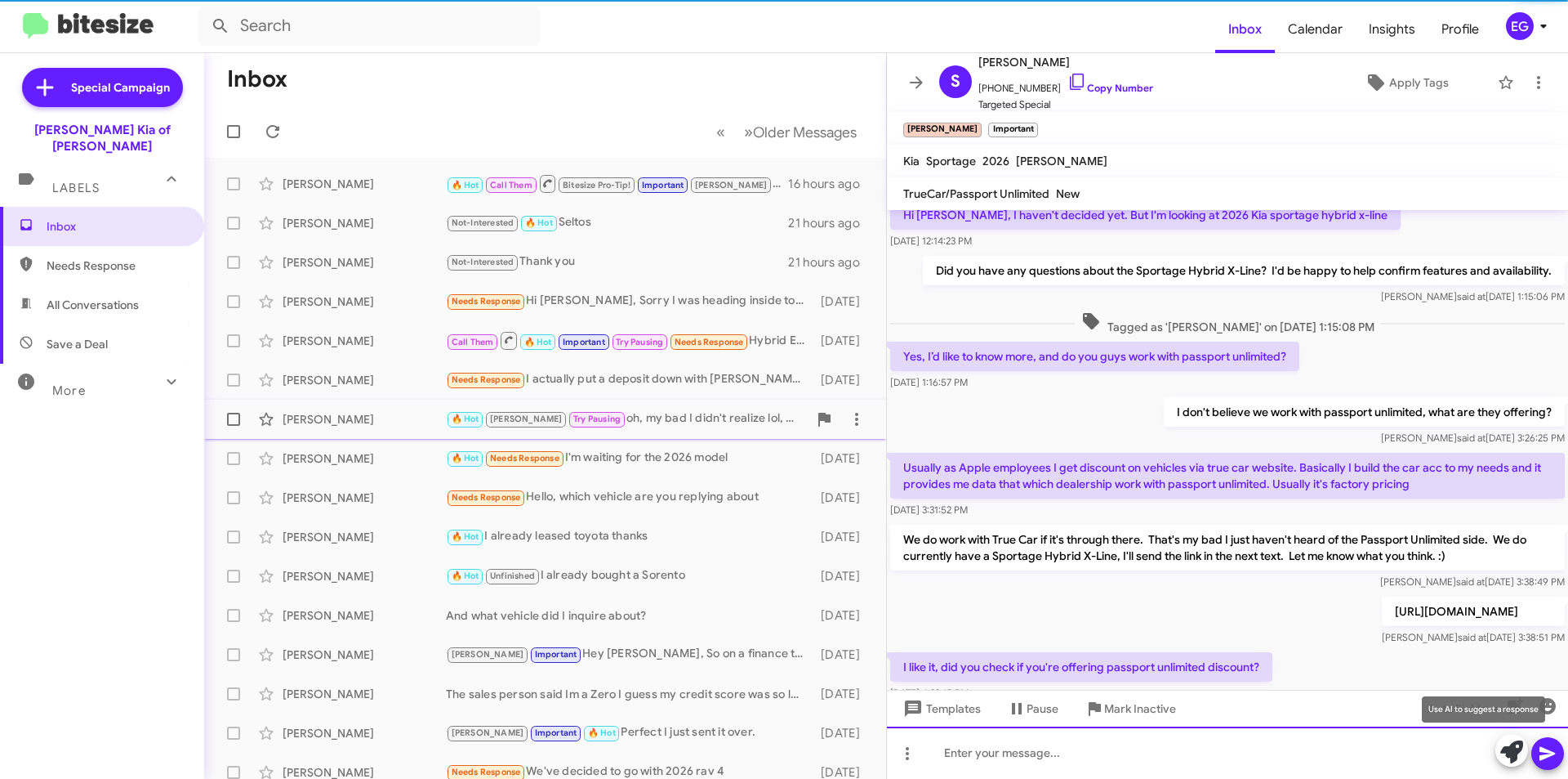
scroll to position [374, 0]
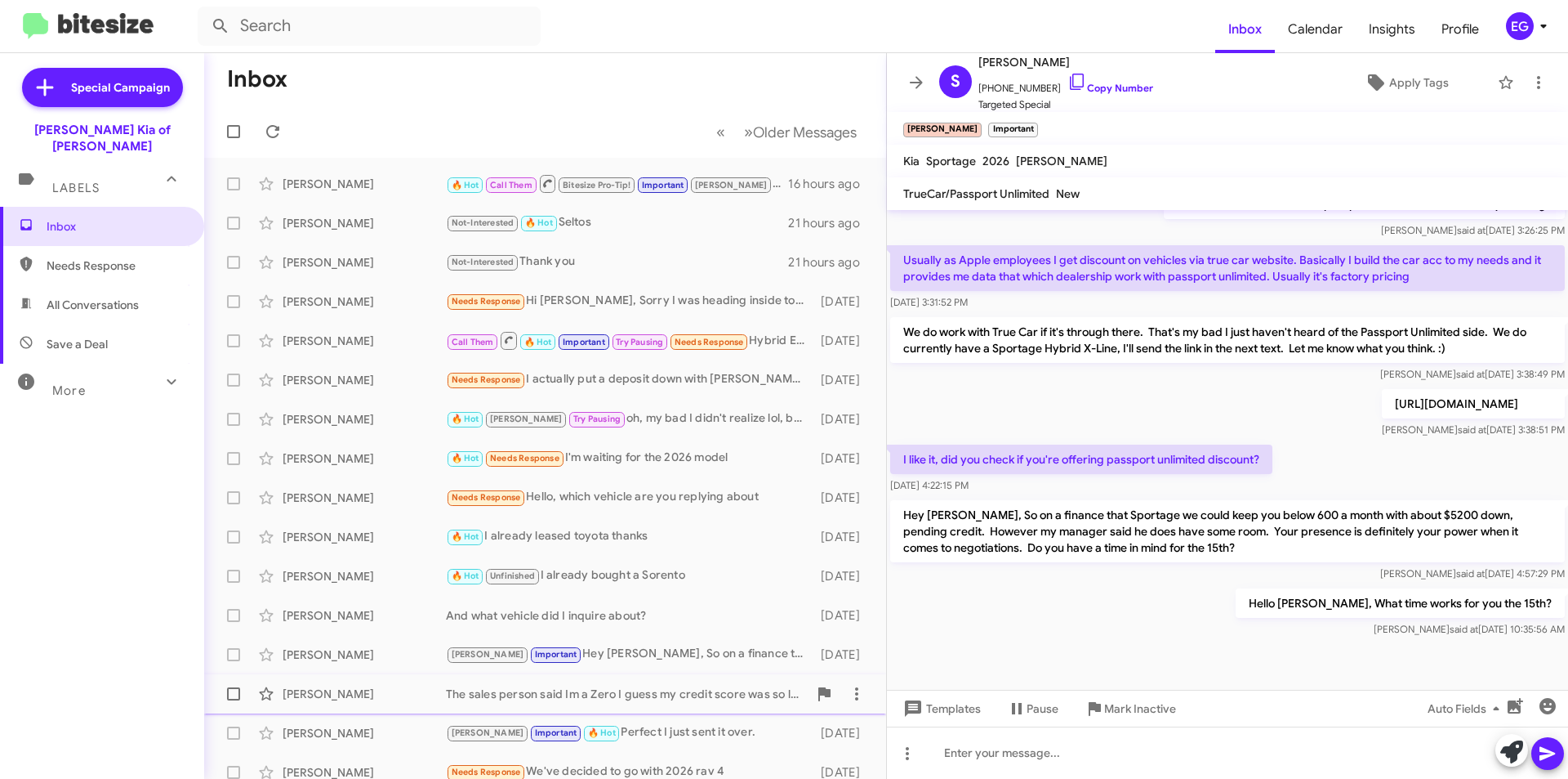
click at [590, 686] on div "The sales person said Im a Zero I guess my credit score was so low I couldnt le…" at bounding box center [626, 694] width 362 height 16
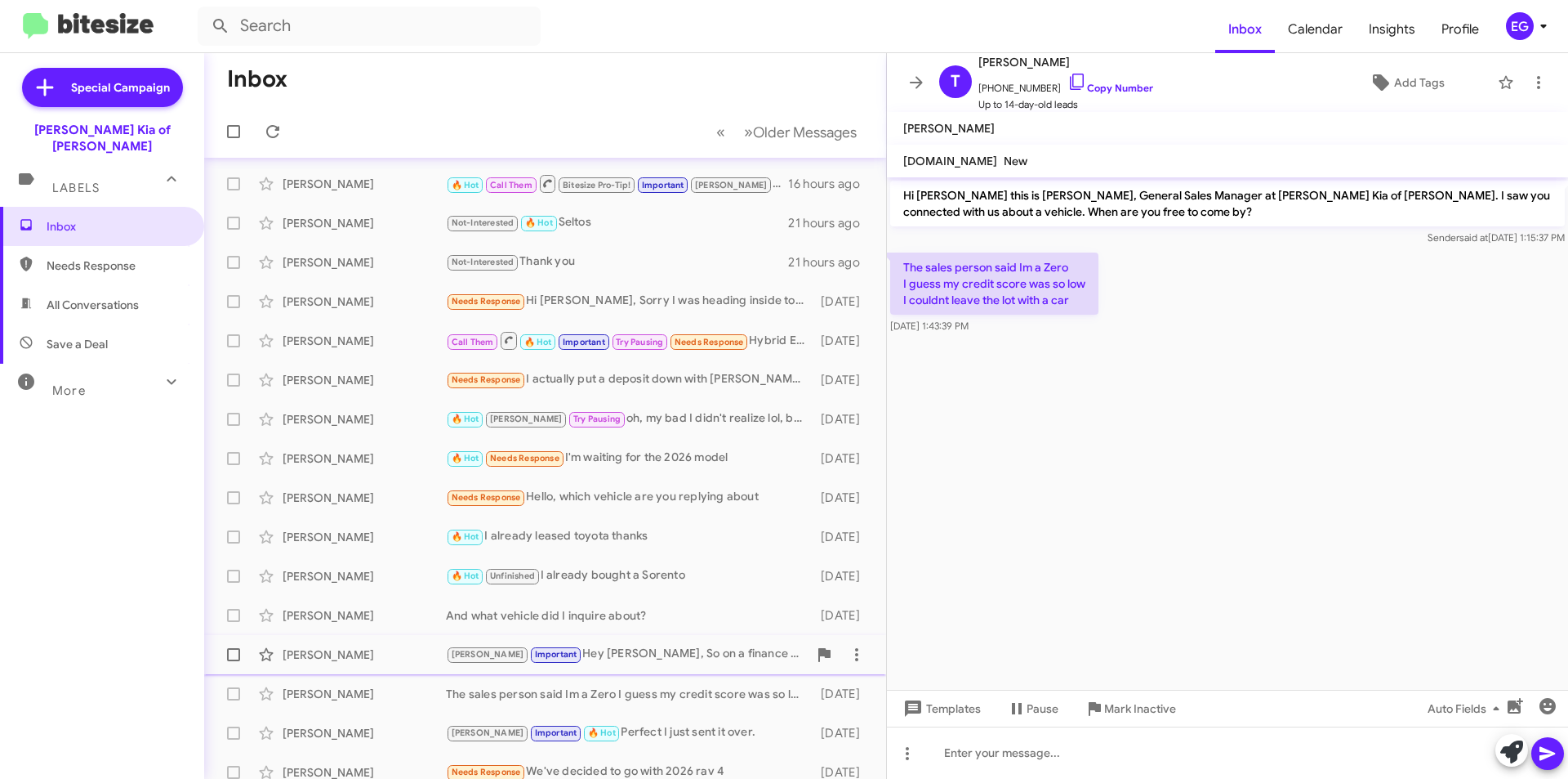
scroll to position [82, 0]
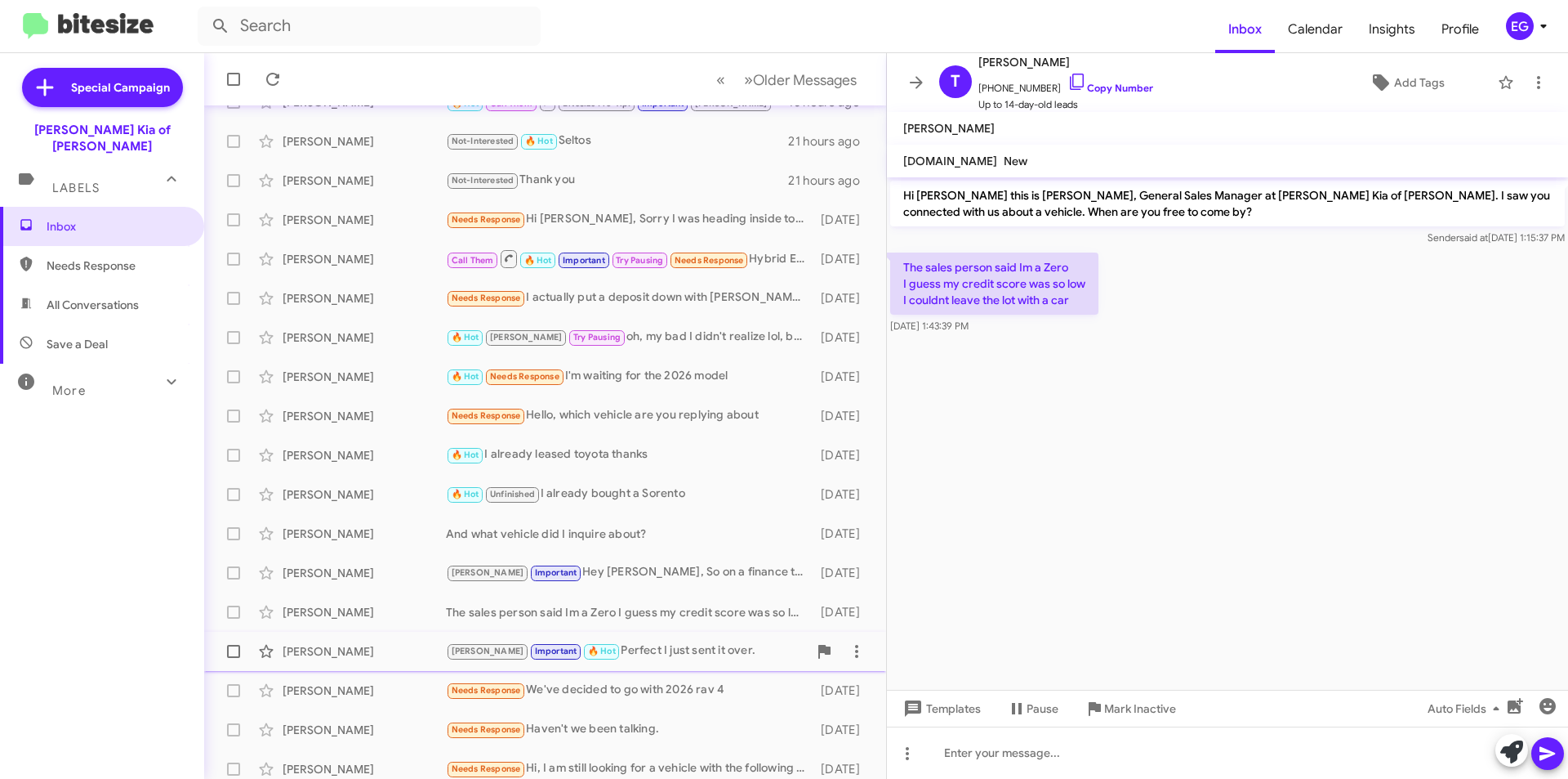
click at [607, 657] on div "[PERSON_NAME] Important 🔥 Hot Perfect I just sent it over." at bounding box center [626, 650] width 362 height 19
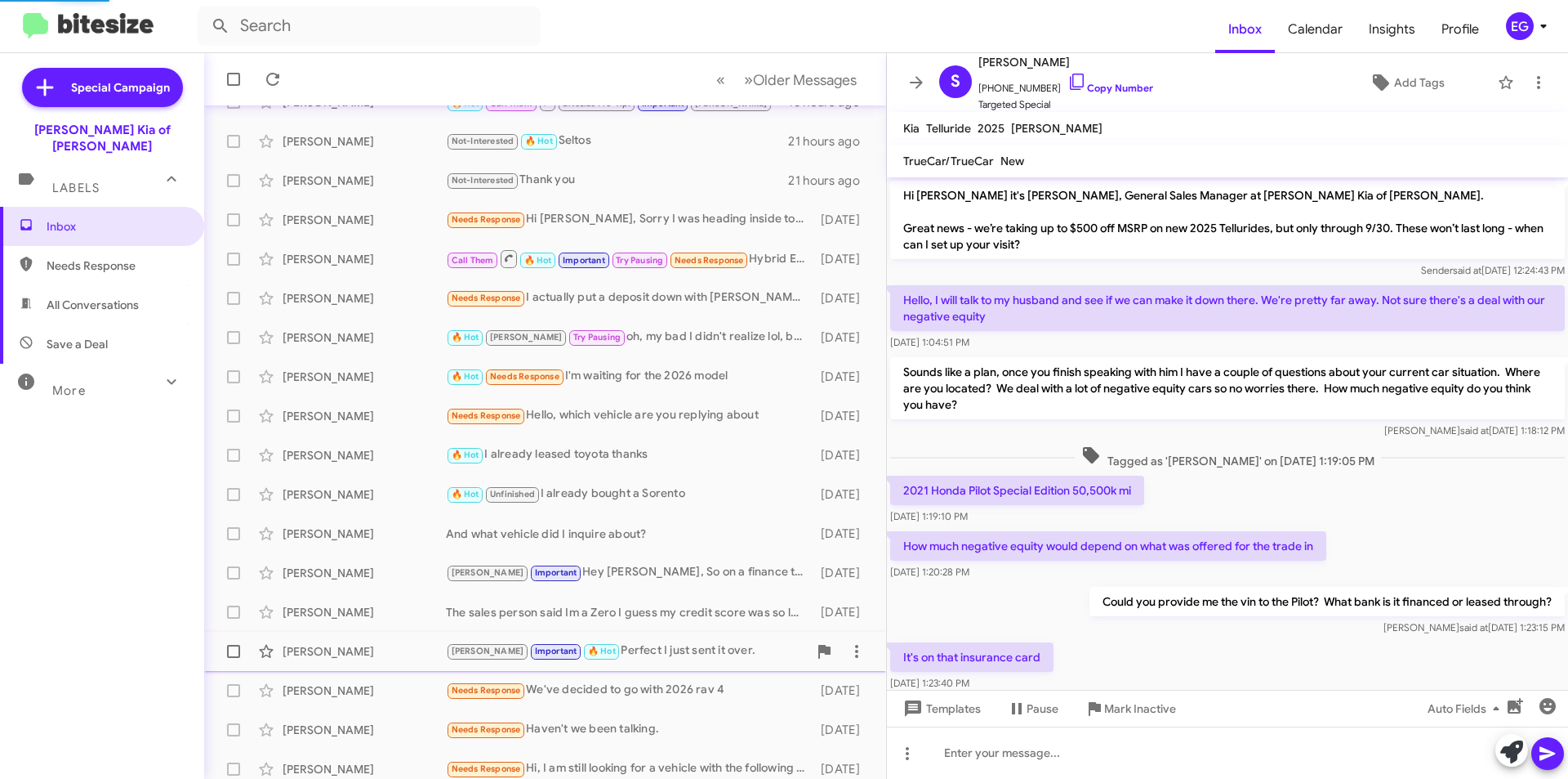
scroll to position [352, 0]
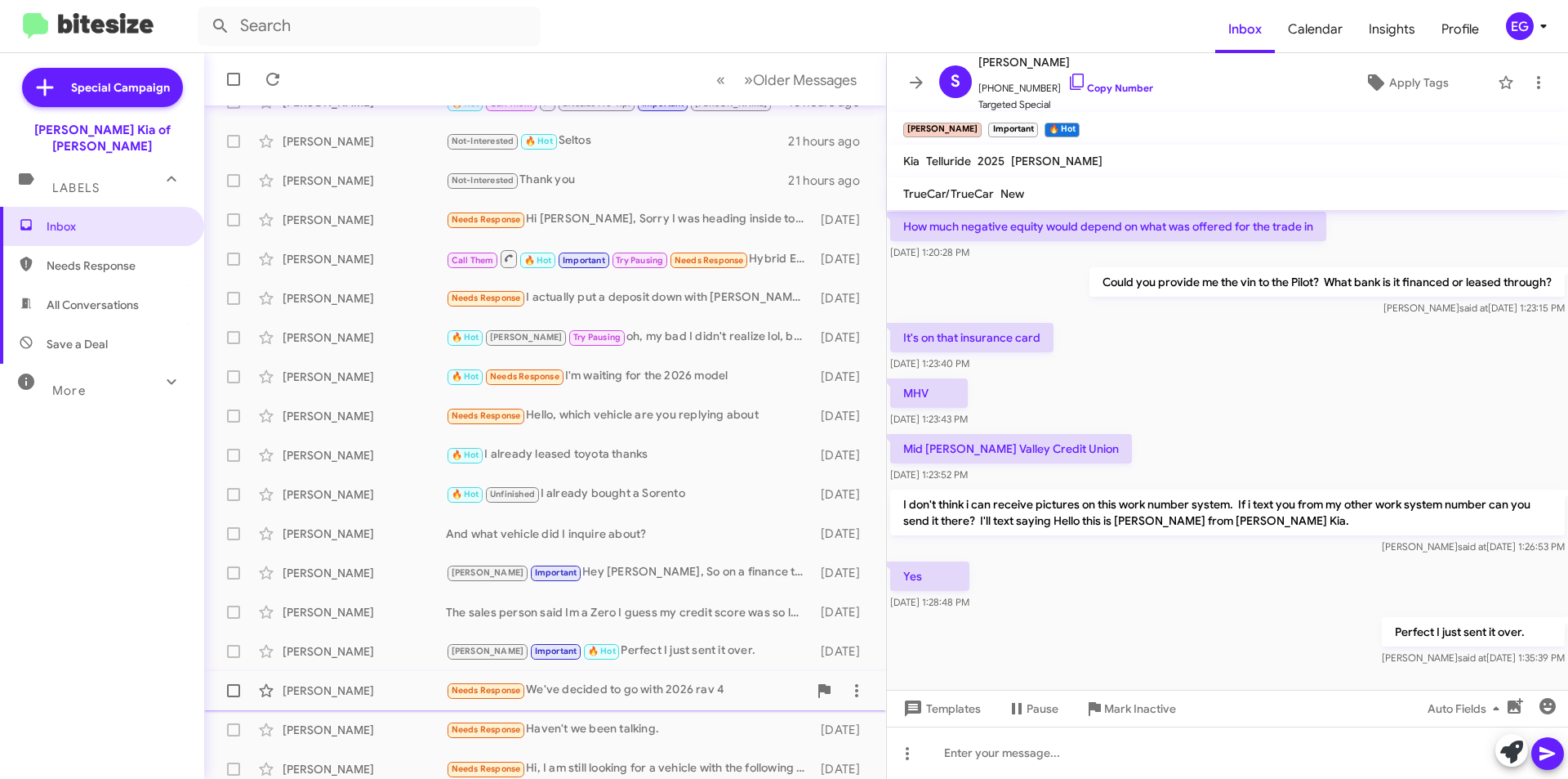
click at [624, 692] on div "Needs Response We've decided to go with 2026 rav 4" at bounding box center [626, 690] width 362 height 19
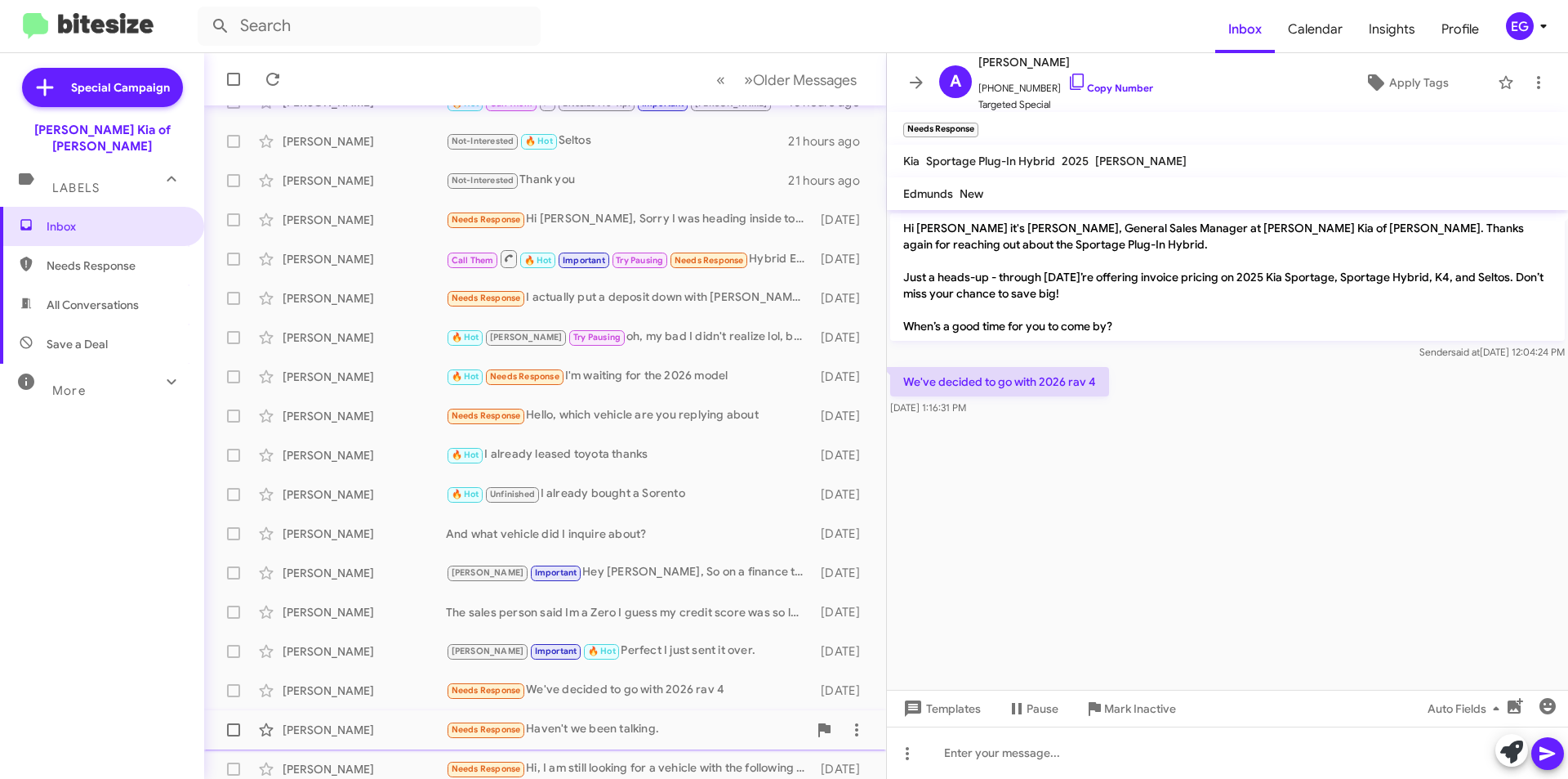
click at [628, 721] on div "Needs Response Haven't we been talking." at bounding box center [626, 729] width 362 height 19
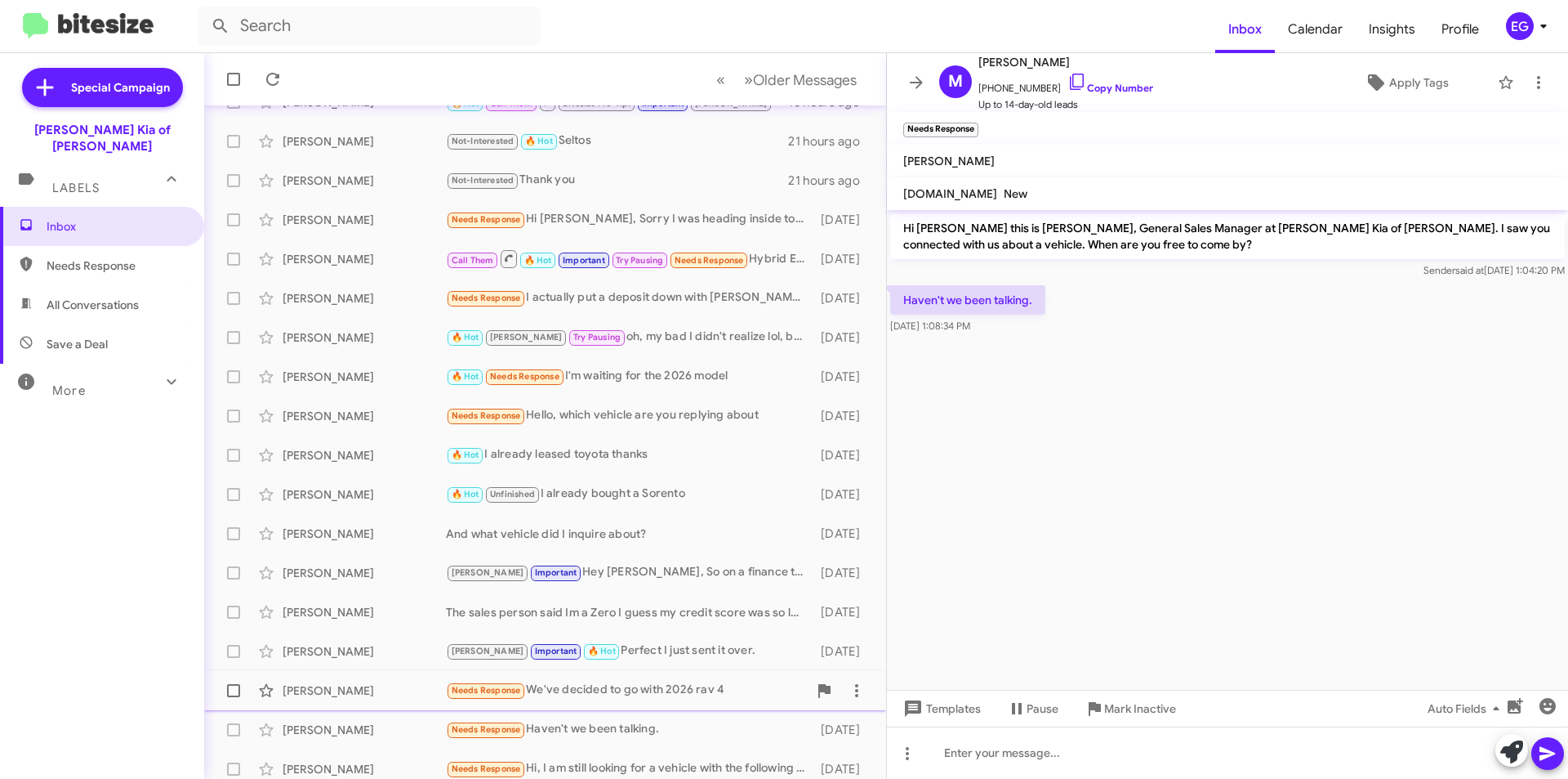
scroll to position [163, 0]
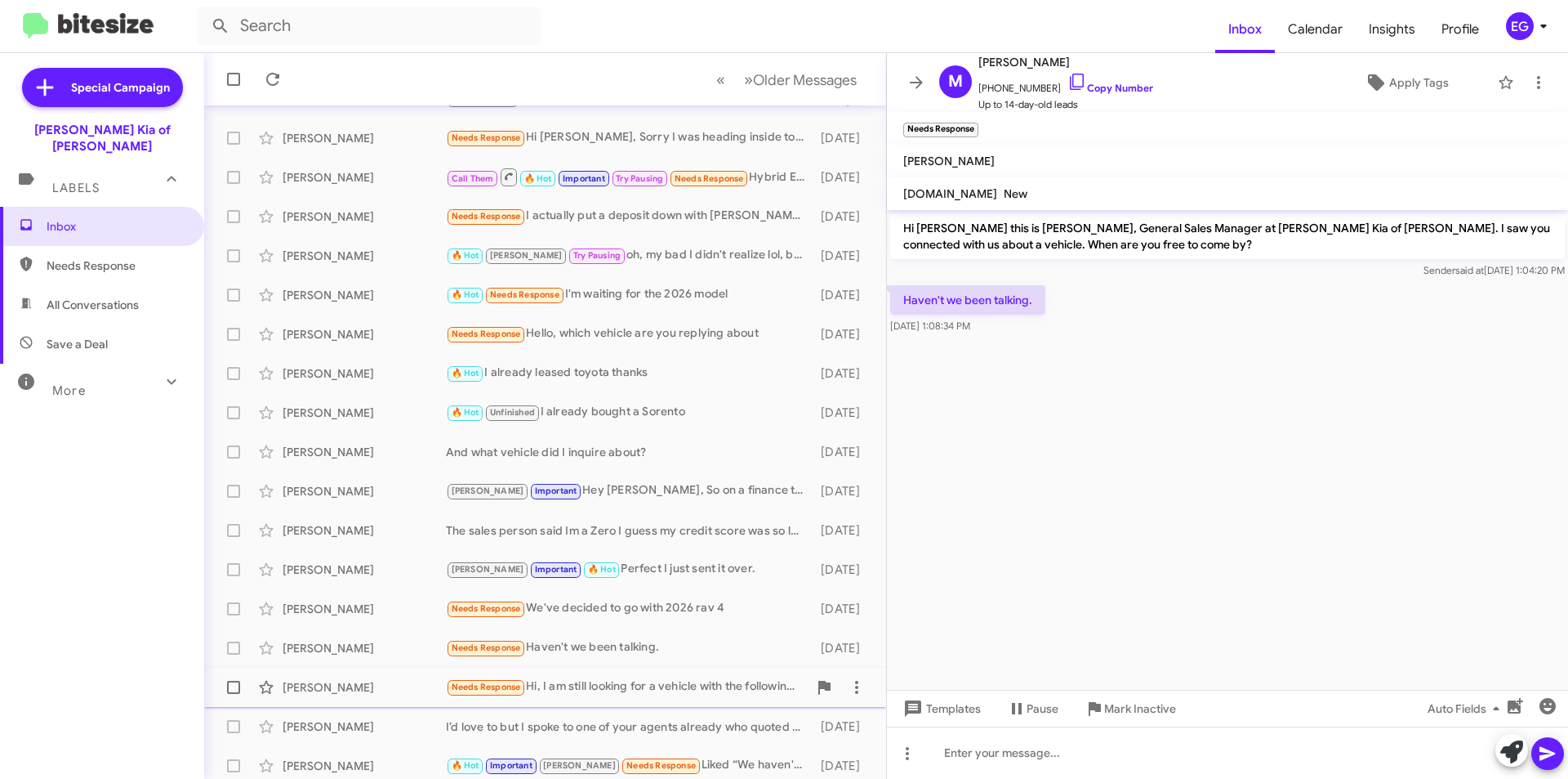
click at [610, 685] on div "Needs Response Hi, I am still looking for a vehicle with the following config: …" at bounding box center [626, 687] width 362 height 19
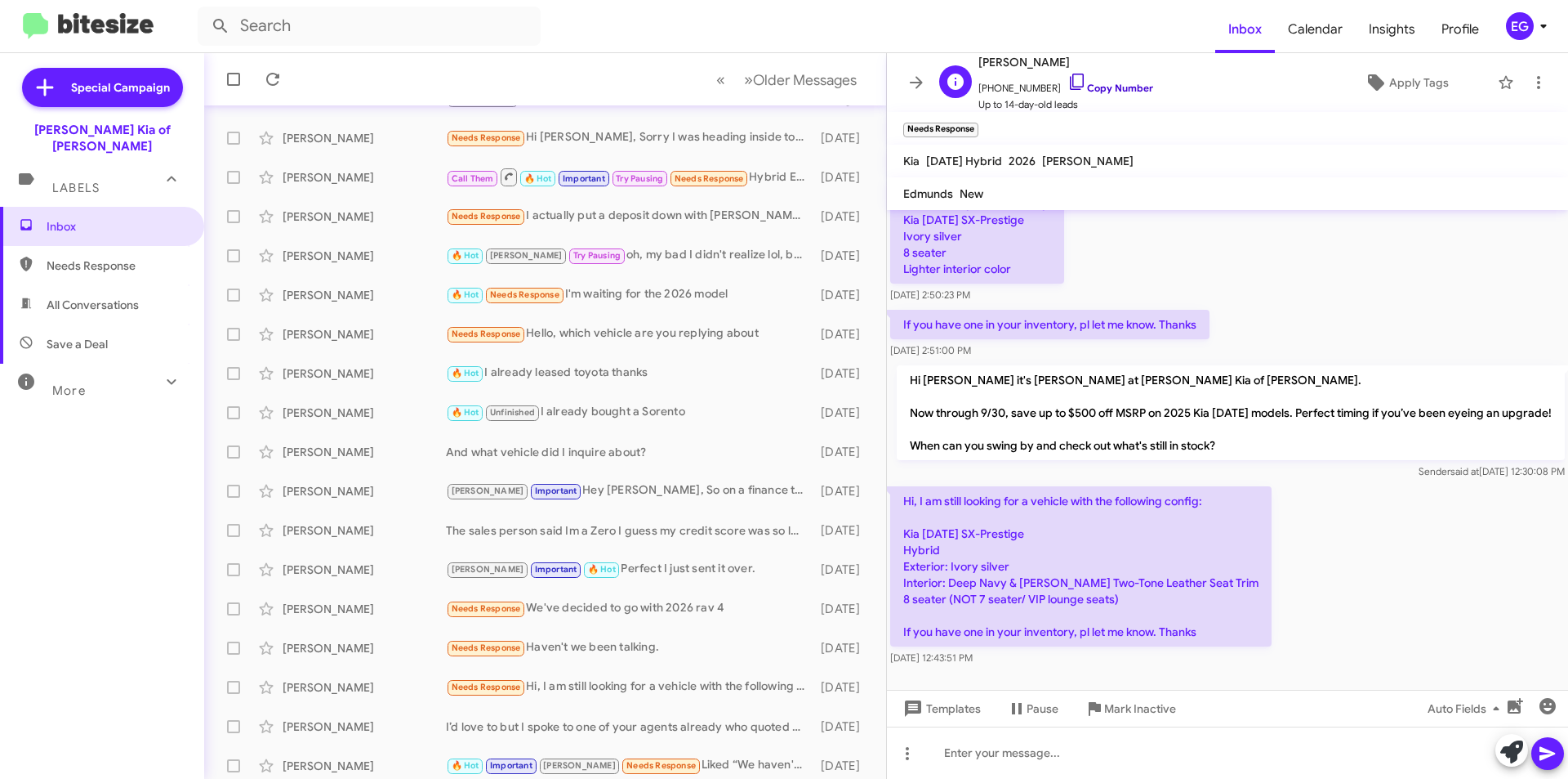
click at [1113, 90] on link "Copy Number" at bounding box center [1110, 88] width 86 height 12
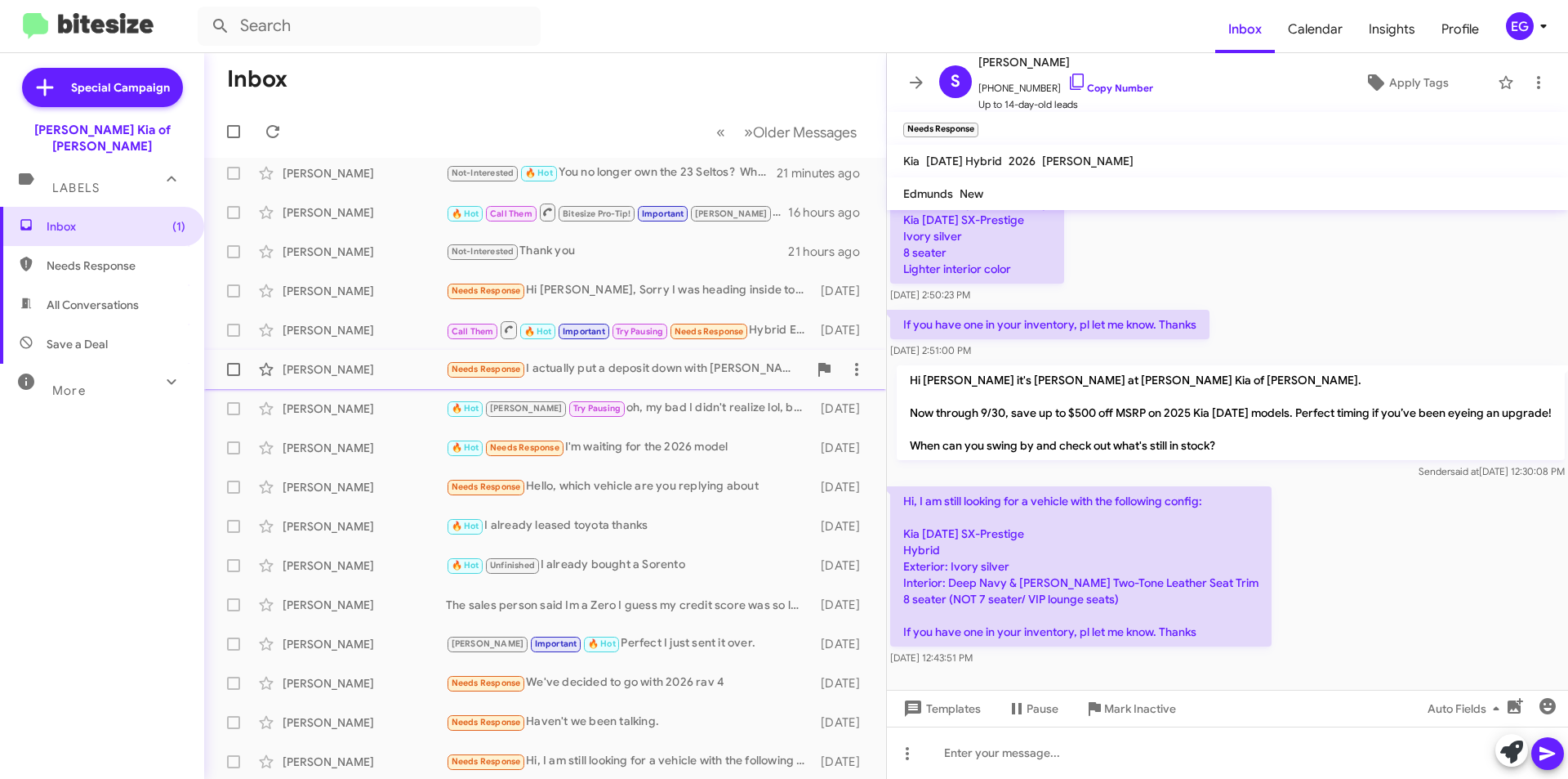
scroll to position [0, 0]
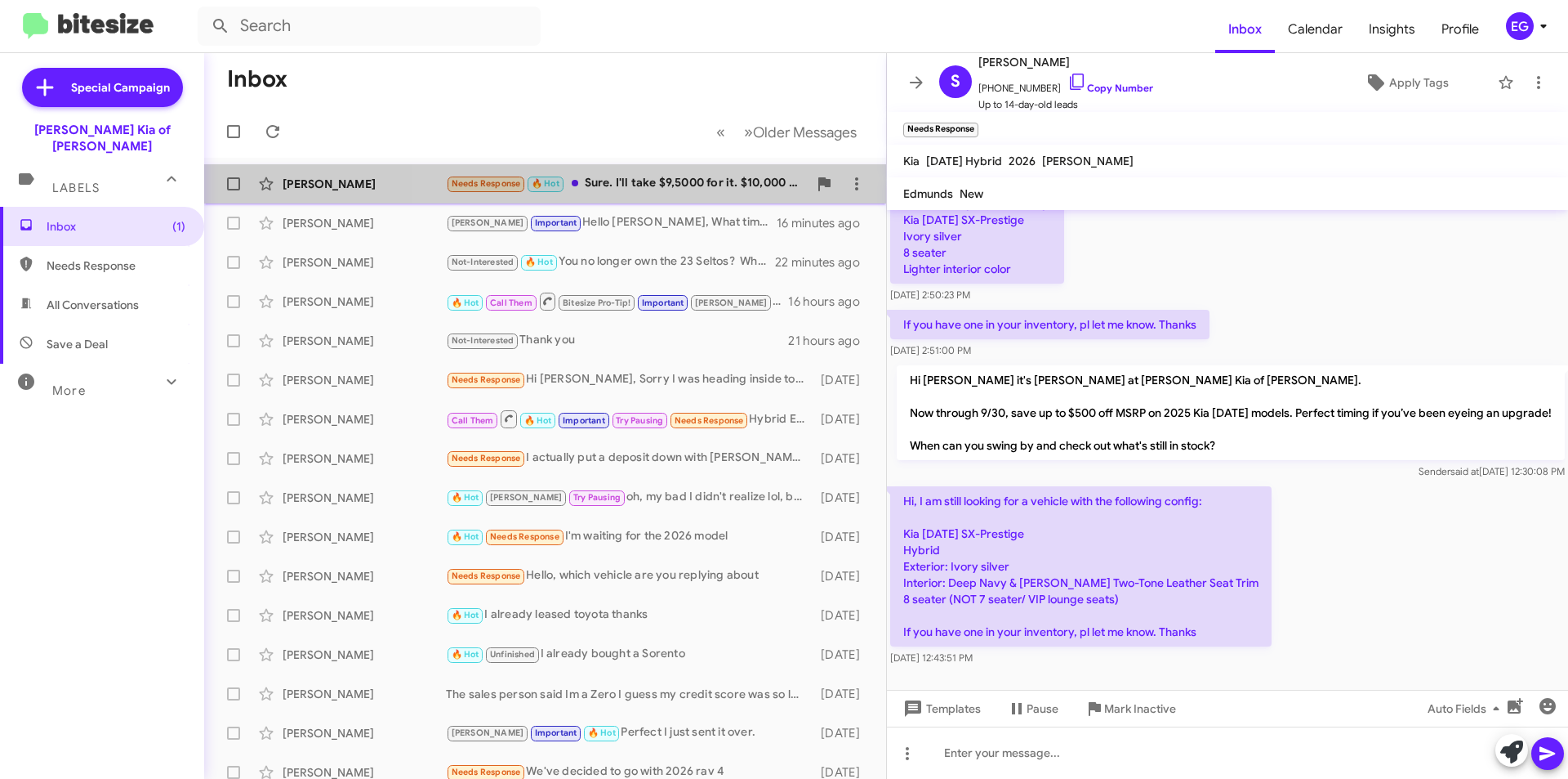
click at [655, 186] on div "Needs Response 🔥 Hot Sure. I'll take $9,5000 for it. $10,000 after I do the bra…" at bounding box center [626, 183] width 362 height 19
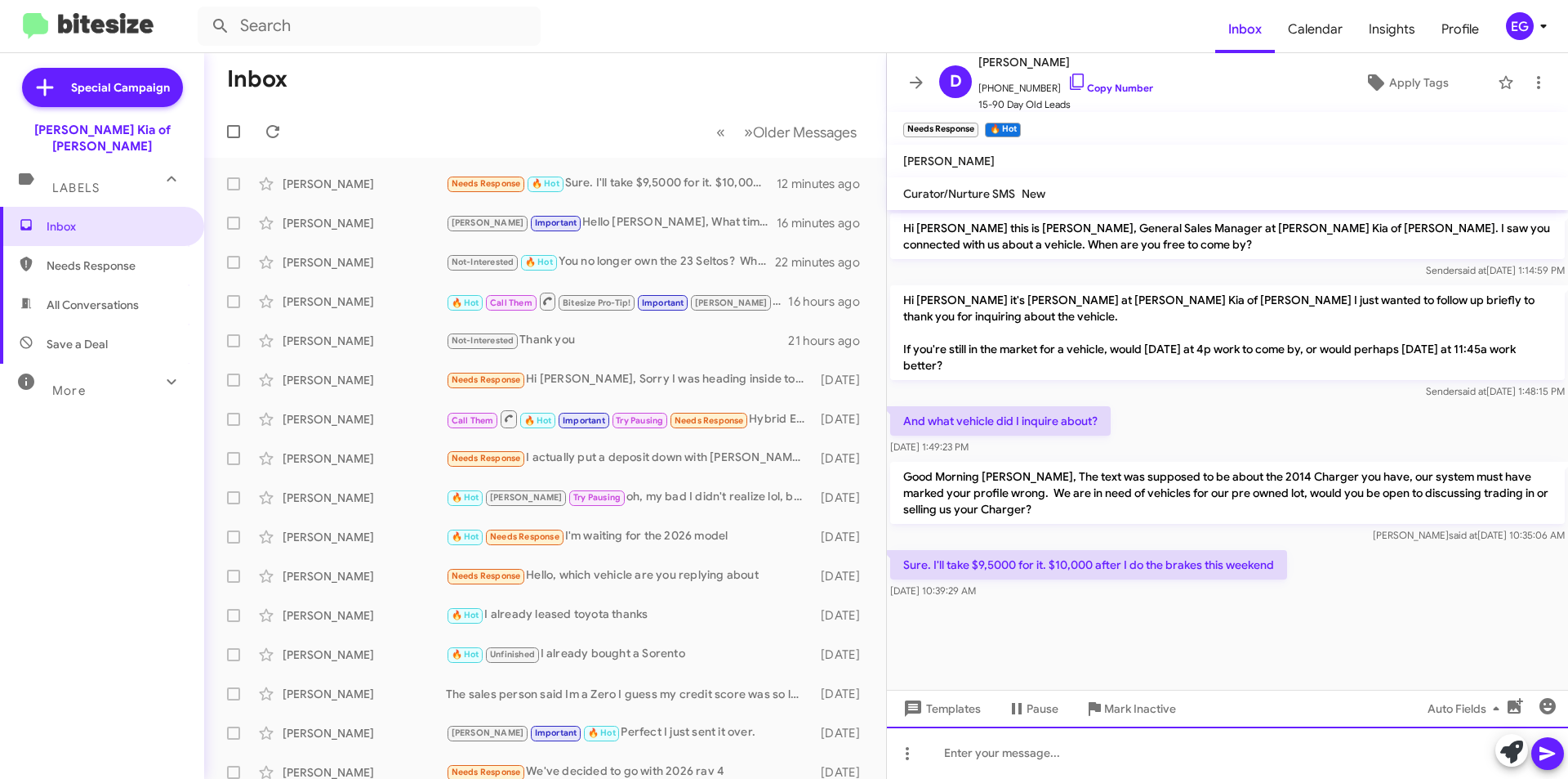
click at [981, 755] on div at bounding box center [1227, 753] width 681 height 52
click at [1549, 755] on icon at bounding box center [1547, 753] width 15 height 14
